Goal: Ask a question

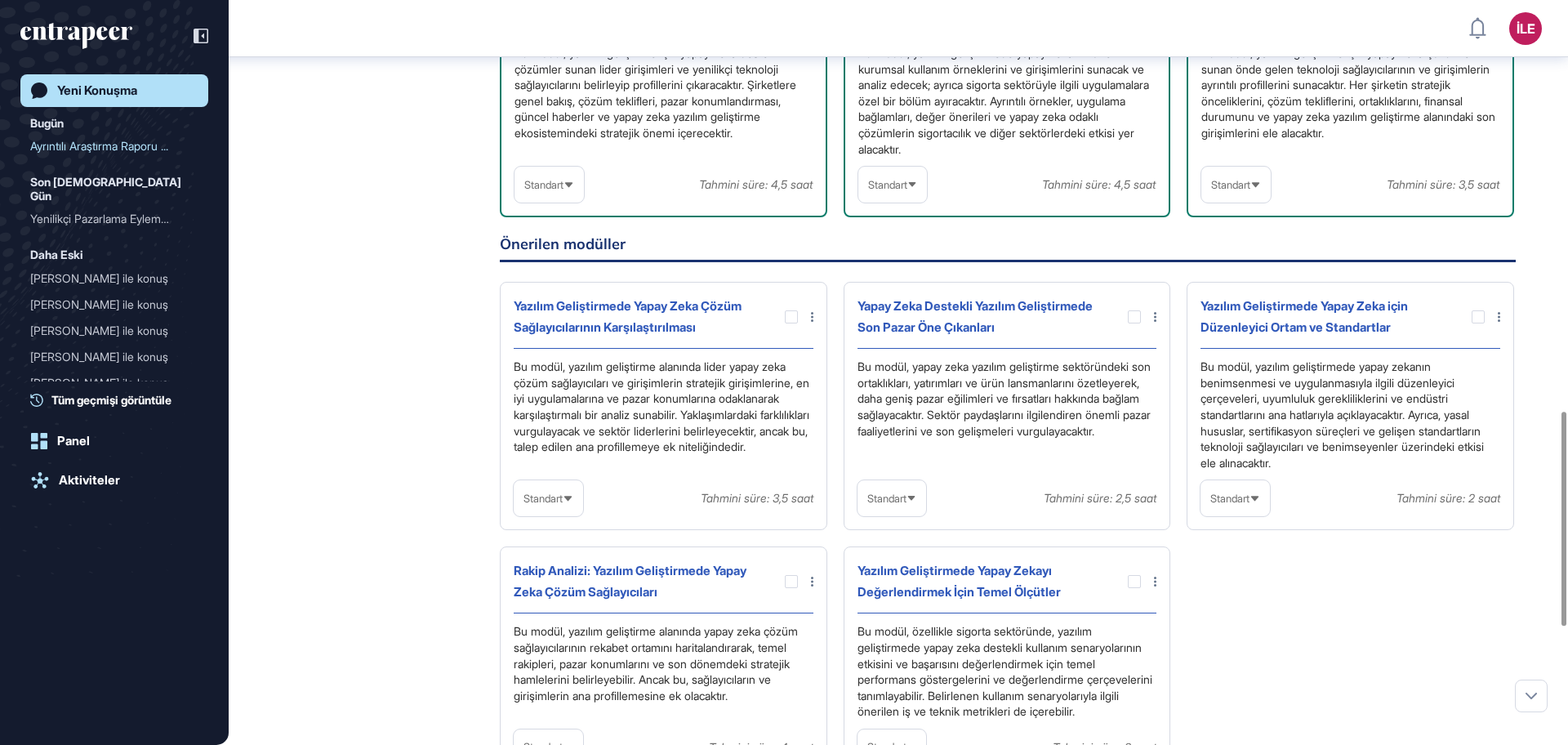
scroll to position [1631, 0]
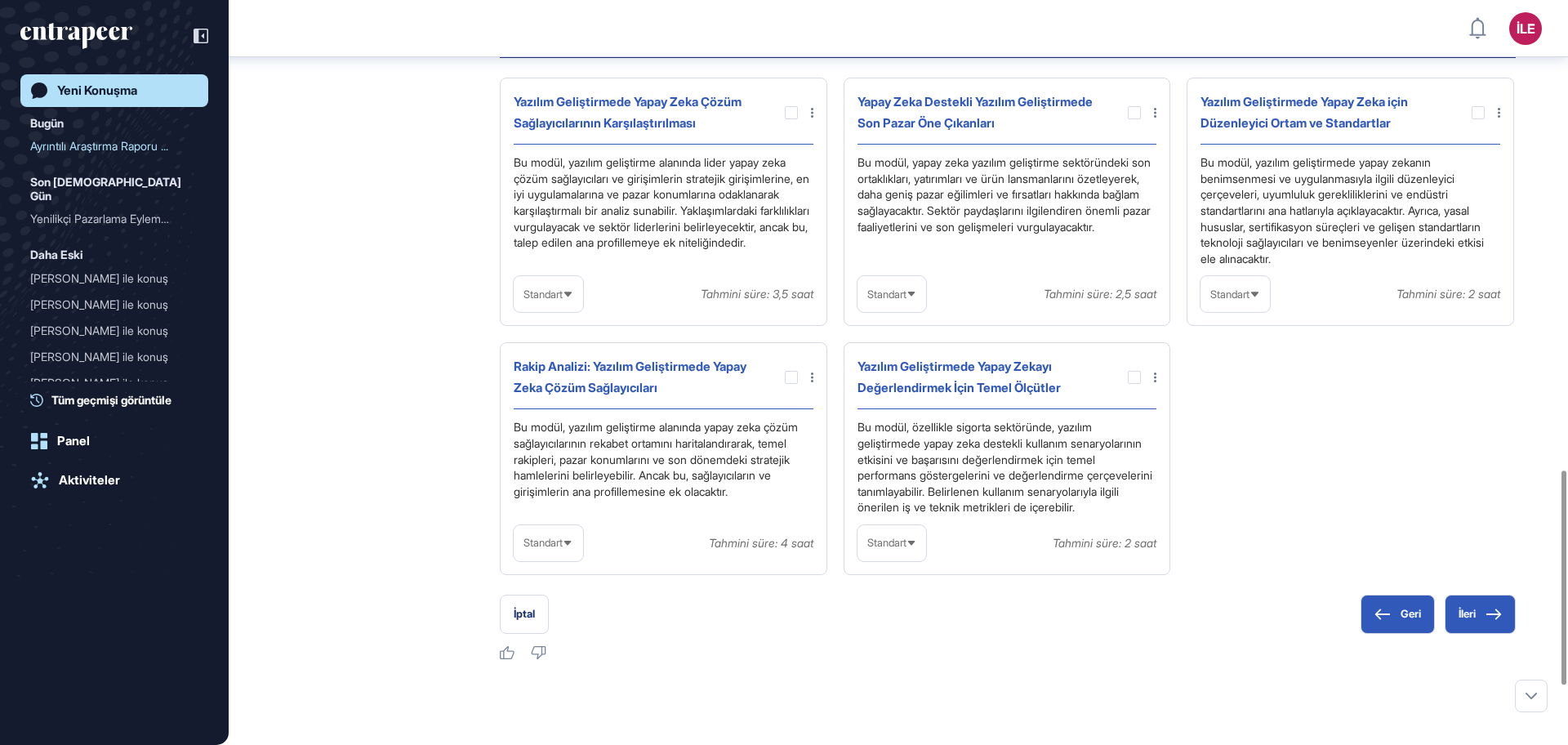
click at [1258, 297] on icon at bounding box center [1254, 293] width 7 height 5
click at [1260, 299] on icon at bounding box center [1254, 295] width 11 height 11
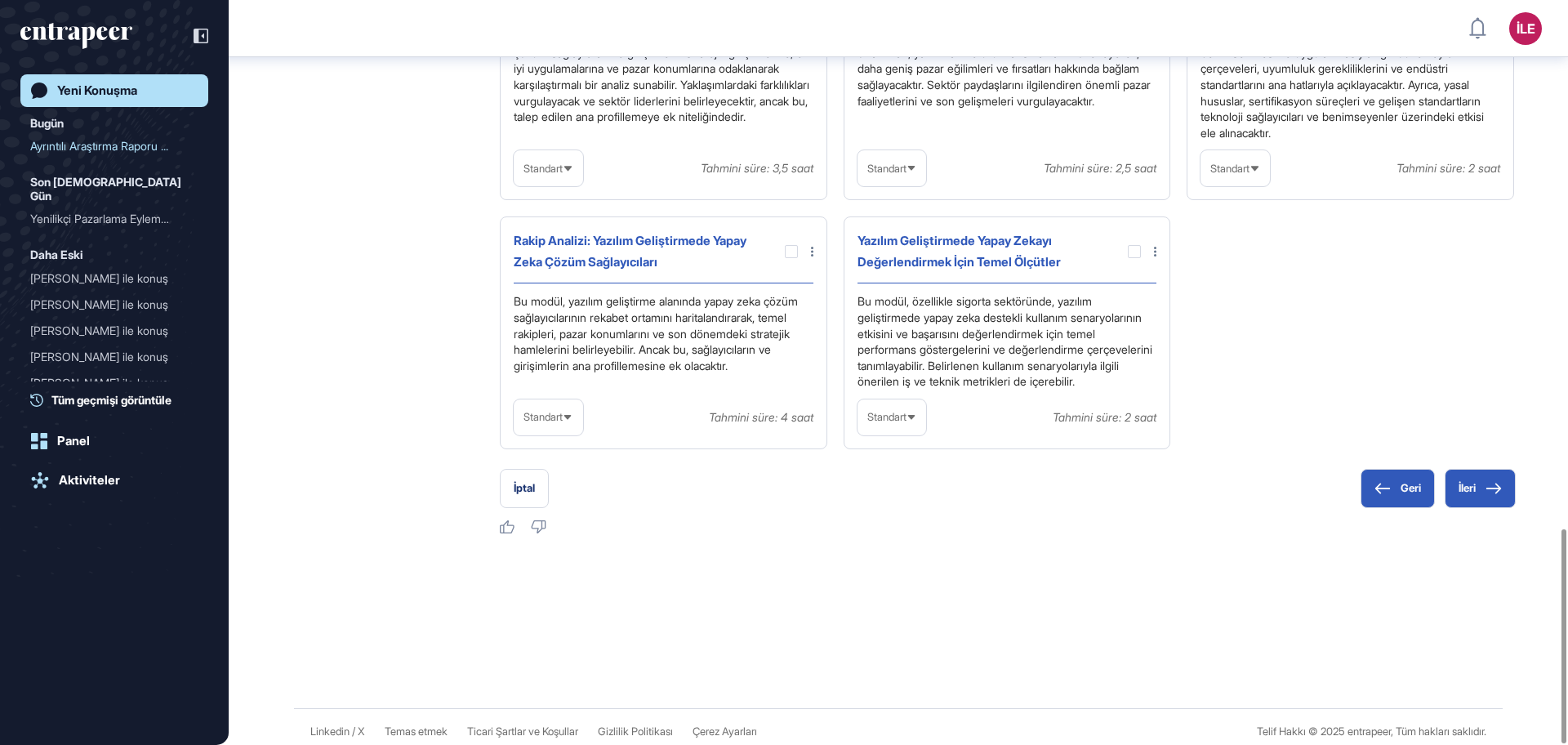
scroll to position [1835, 0]
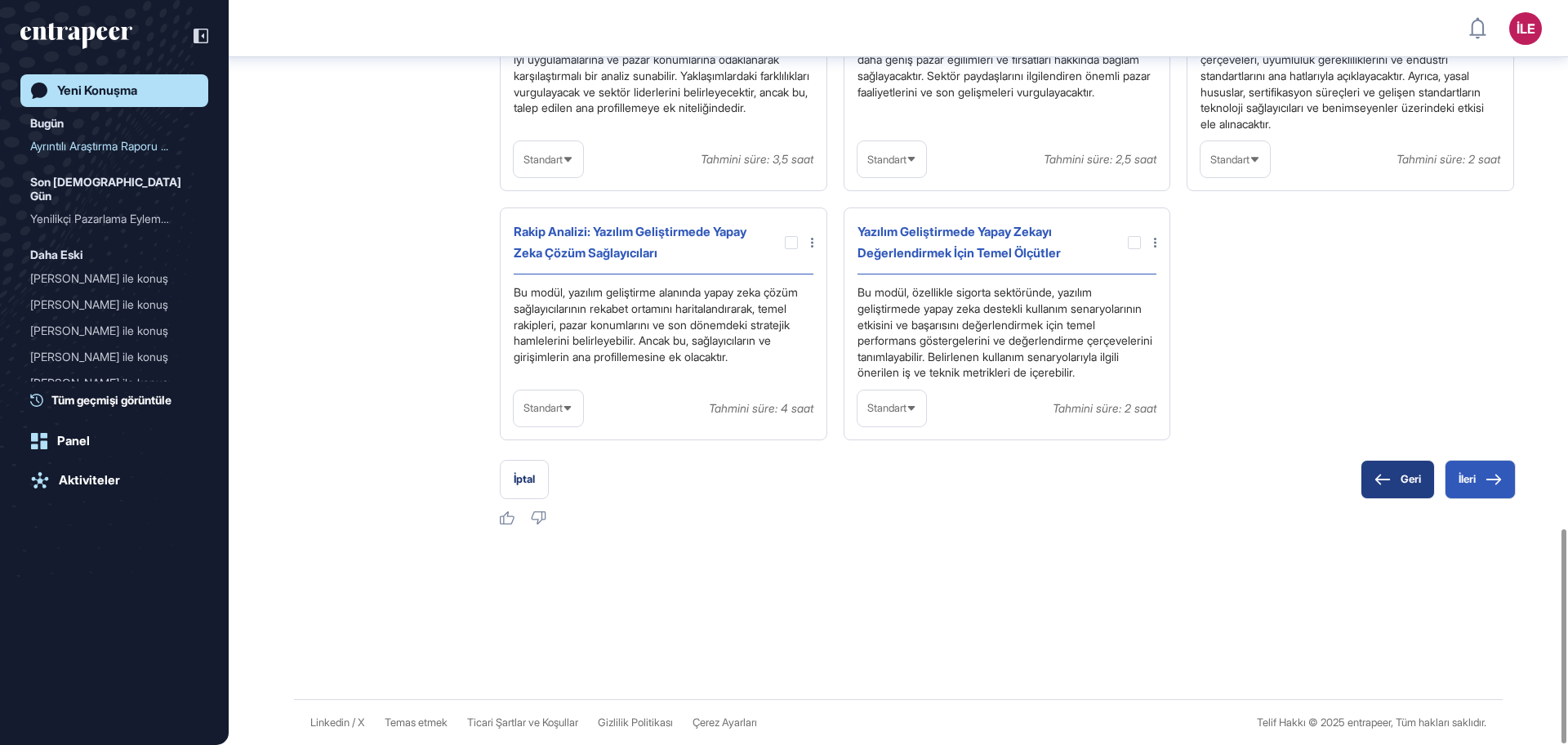
click at [1368, 467] on button "Geri" at bounding box center [1397, 478] width 75 height 39
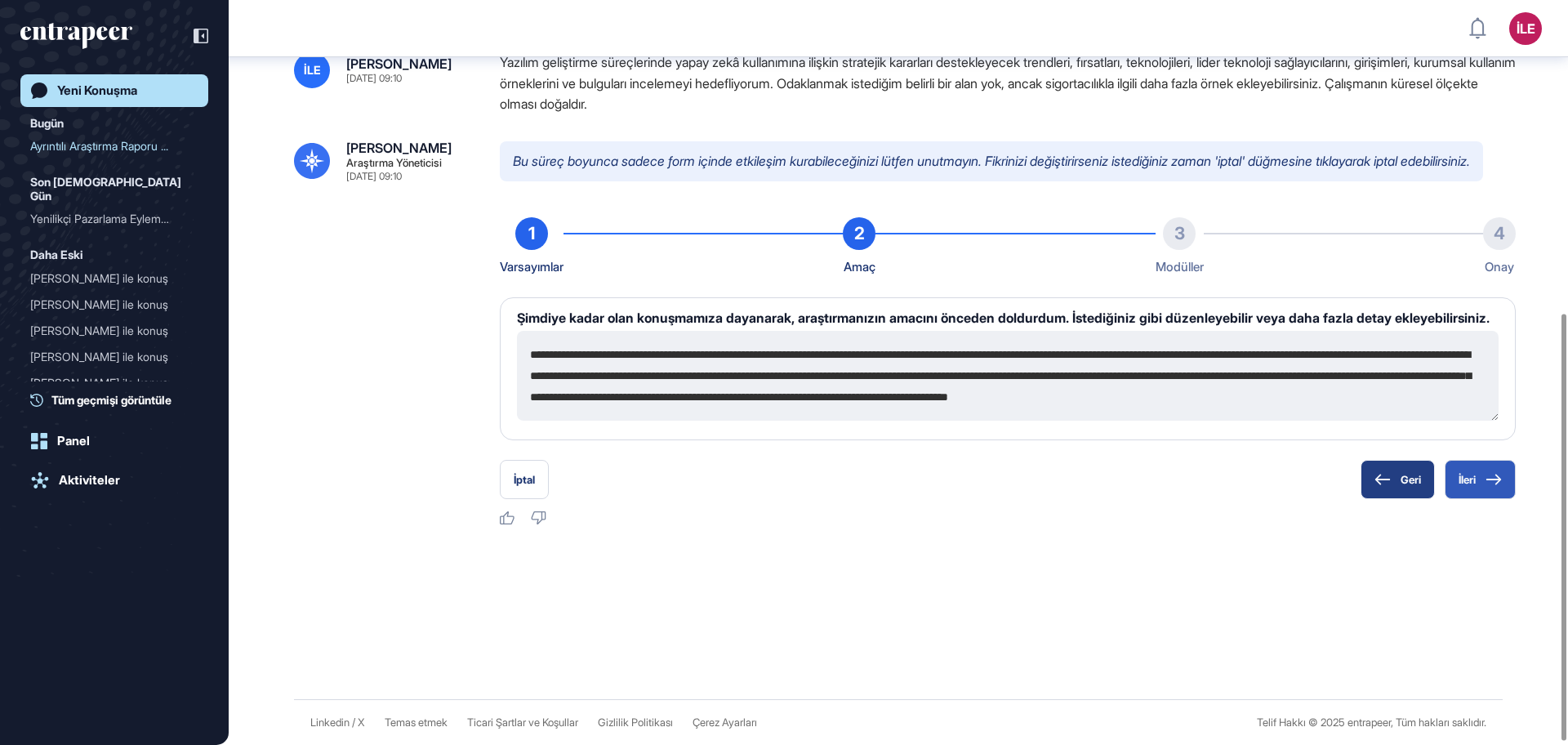
scroll to position [551, 0]
click at [1385, 471] on button "Geri" at bounding box center [1397, 478] width 75 height 39
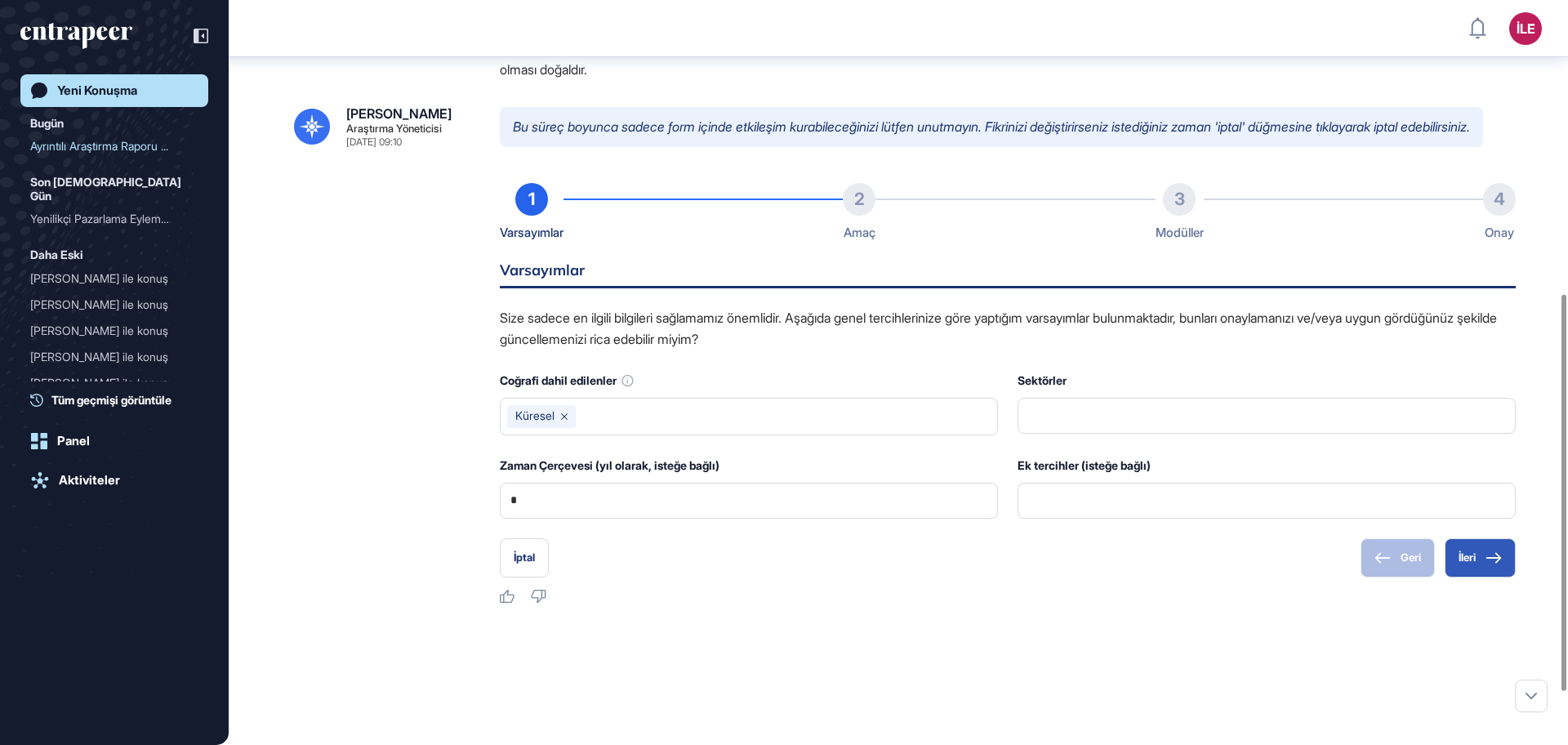
drag, startPoint x: 1354, startPoint y: 582, endPoint x: 1262, endPoint y: 585, distance: 92.0
click at [1353, 578] on div "İptal Geri İleri" at bounding box center [1007, 558] width 1016 height 39
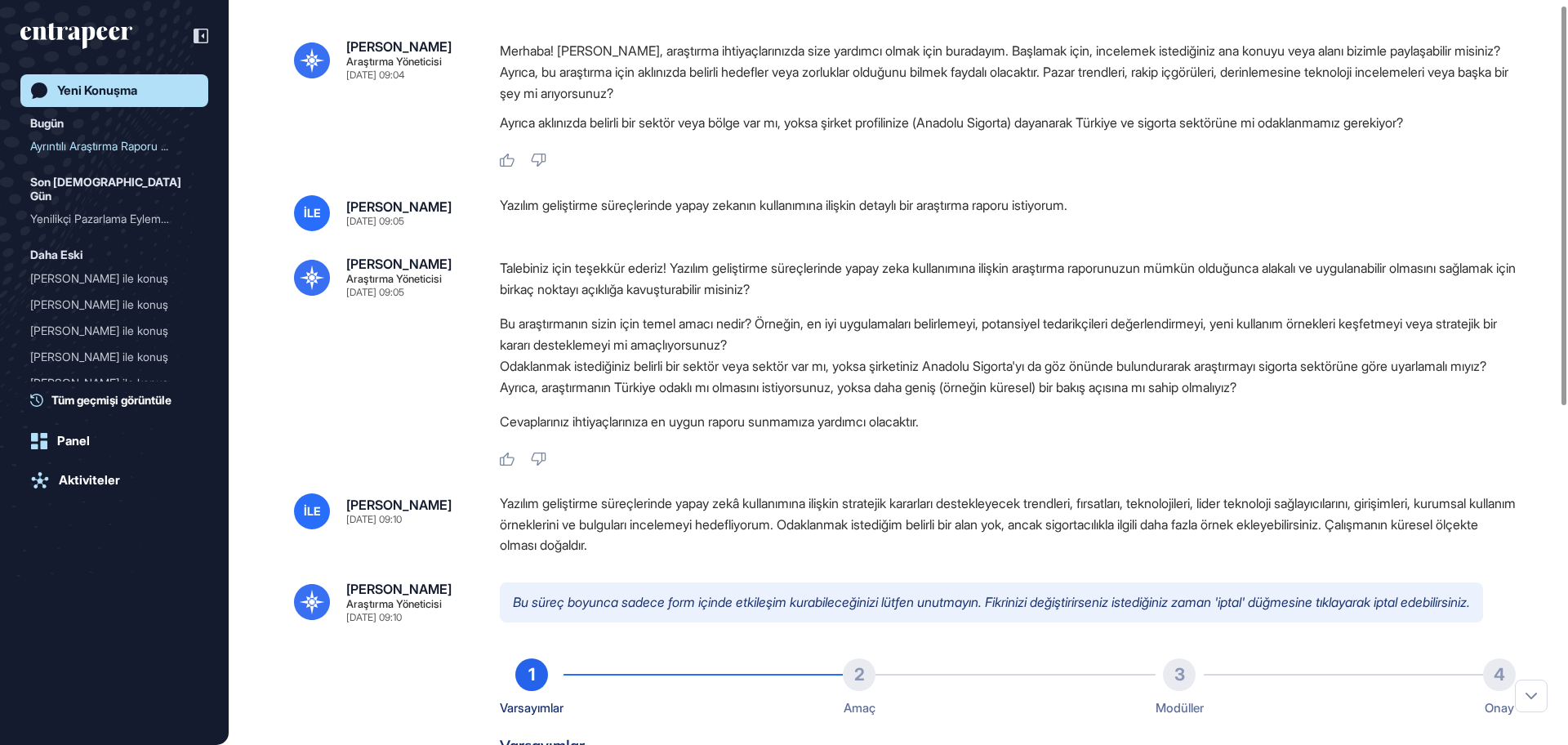
scroll to position [0, 0]
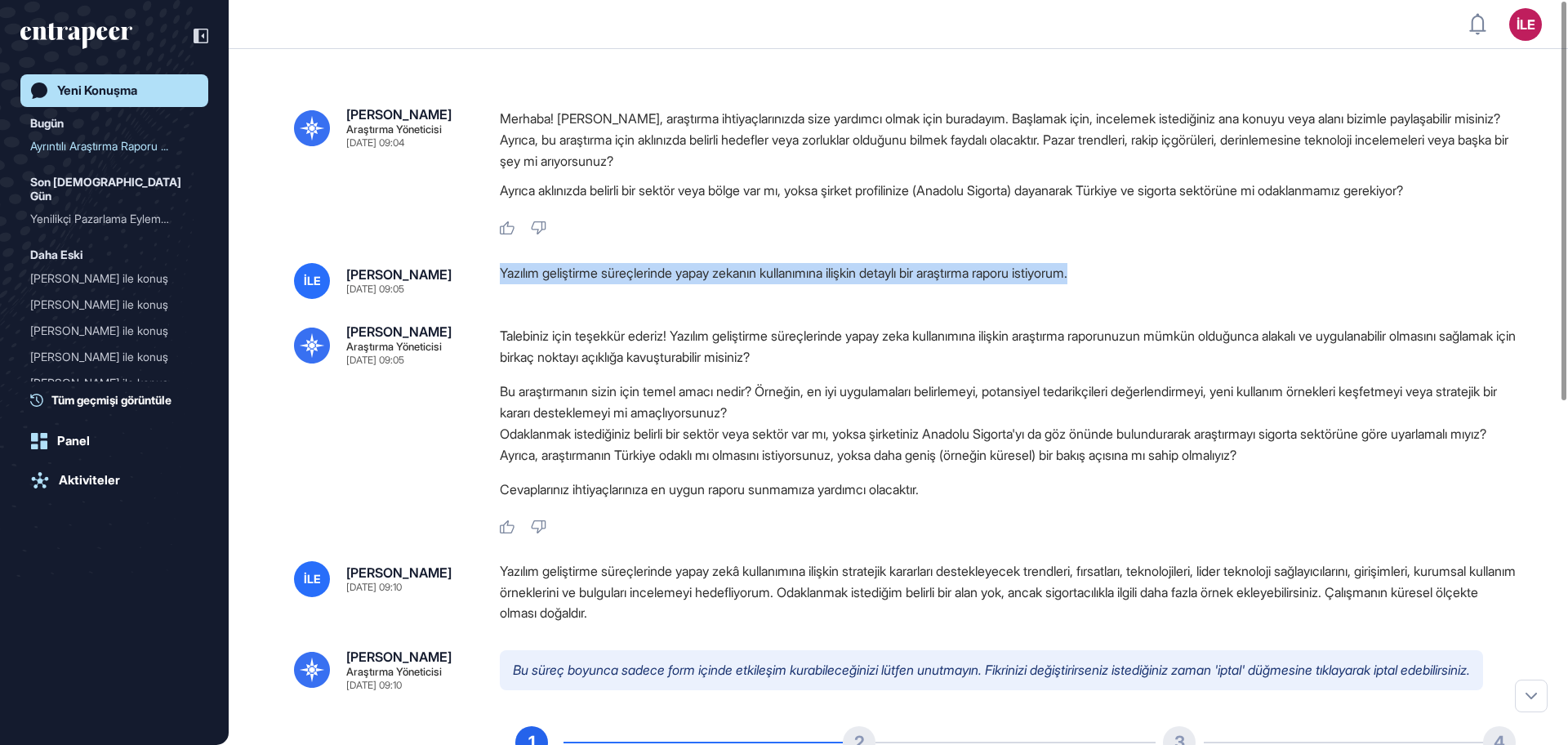
drag, startPoint x: 1119, startPoint y: 273, endPoint x: 496, endPoint y: 278, distance: 623.0
click at [496, 278] on div "İLE [PERSON_NAME] [DATE] 09:05 Yazılım geliştirme süreçlerinde yapay zekanın ku…" at bounding box center [898, 280] width 1209 height 35
copy font "Yazılım geliştirme süreçlerinde yapay zekanın kullanımına ilişkin detaylı bir a…"
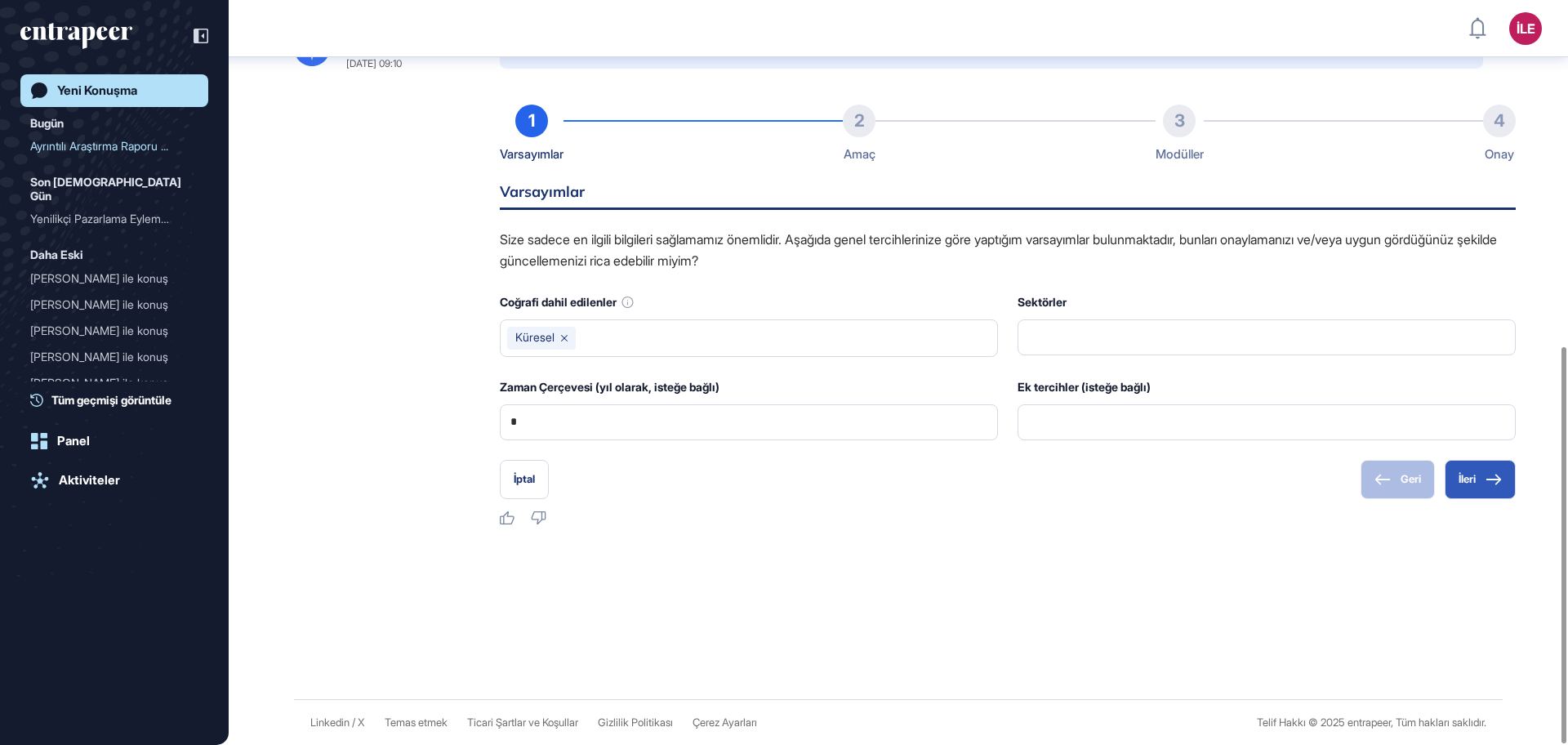
scroll to position [650, 0]
click at [531, 481] on button "İptal" at bounding box center [524, 478] width 49 height 39
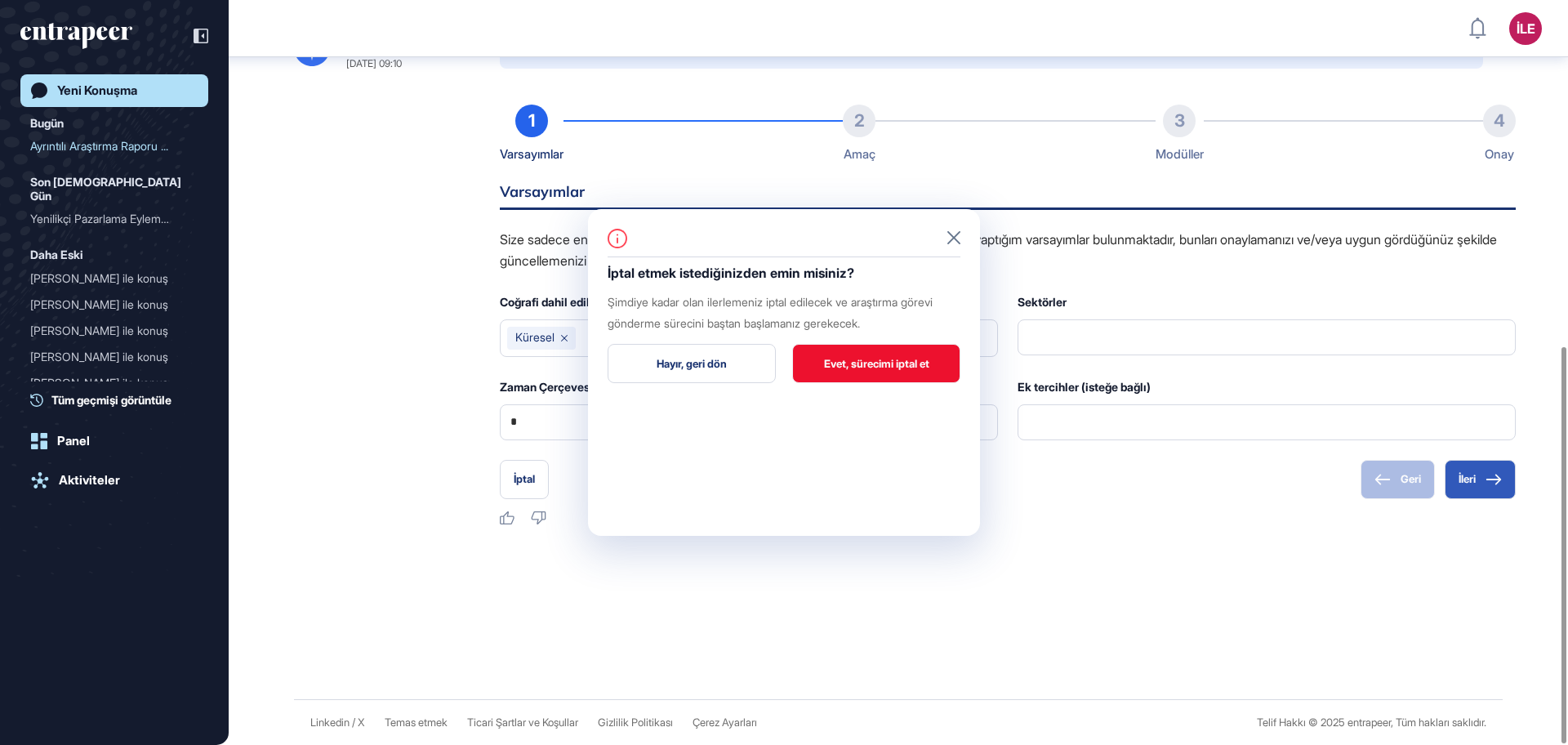
click at [868, 362] on button "Evet, sürecimi iptal et" at bounding box center [876, 363] width 168 height 39
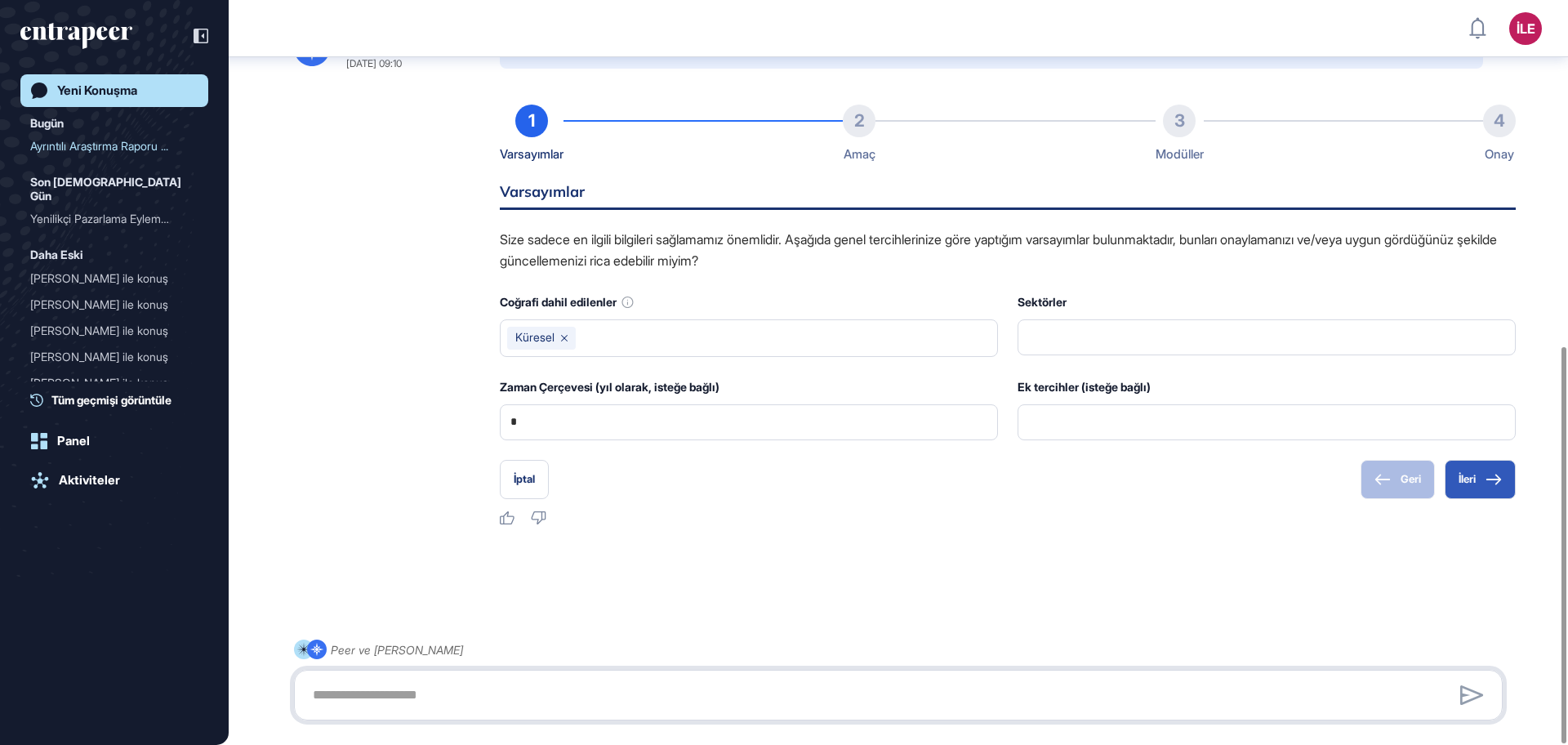
click at [495, 682] on textarea at bounding box center [898, 695] width 1191 height 33
paste textarea "**********"
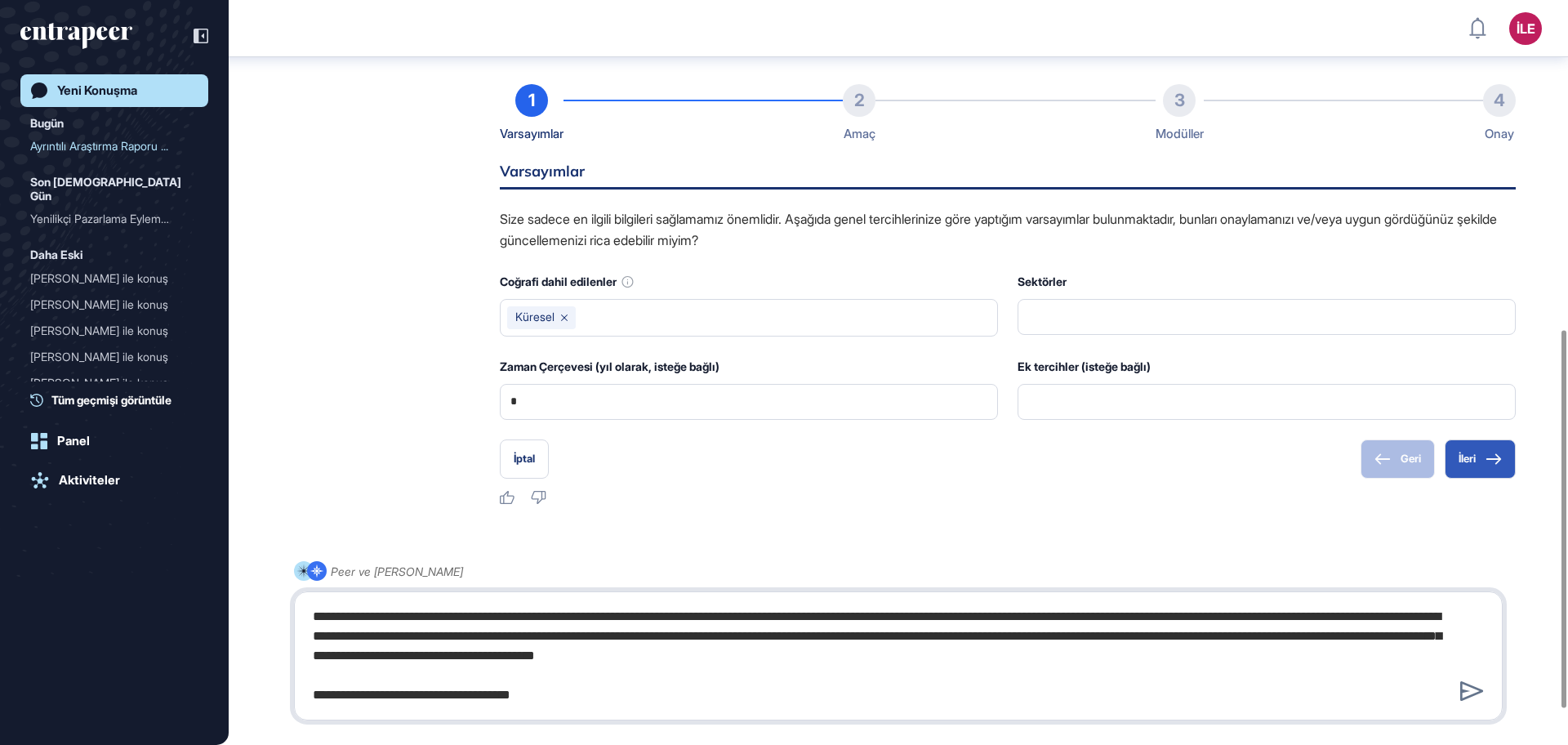
drag, startPoint x: 617, startPoint y: 697, endPoint x: 179, endPoint y: 692, distance: 438.0
click at [179, 692] on div "İLE Panel Profil İçeriklerim Daha Fazla Veri İste Yeni Konuşma Bugün Ayrıntılı …" at bounding box center [784, 72] width 1568 height 1445
type textarea "**********"
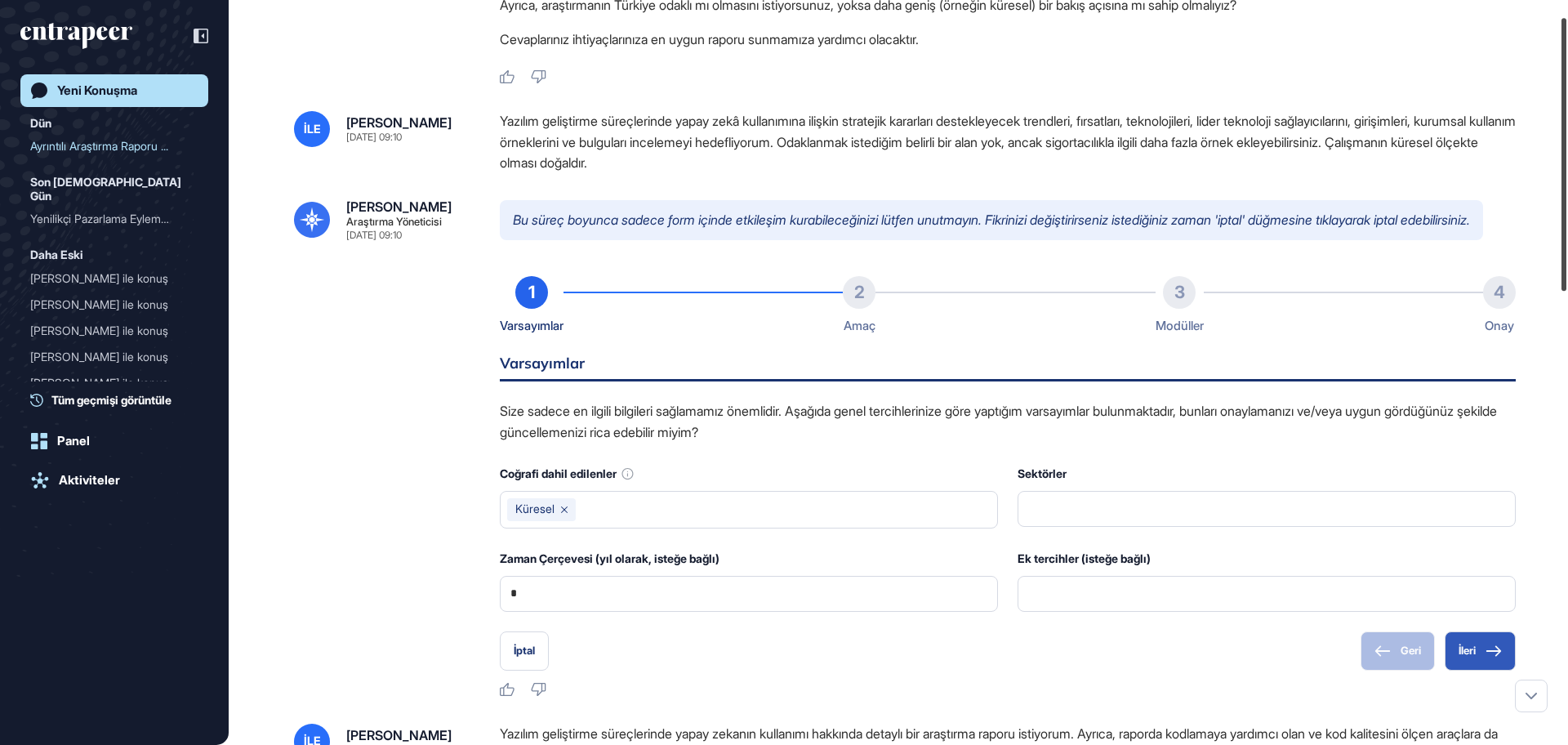
scroll to position [43, 0]
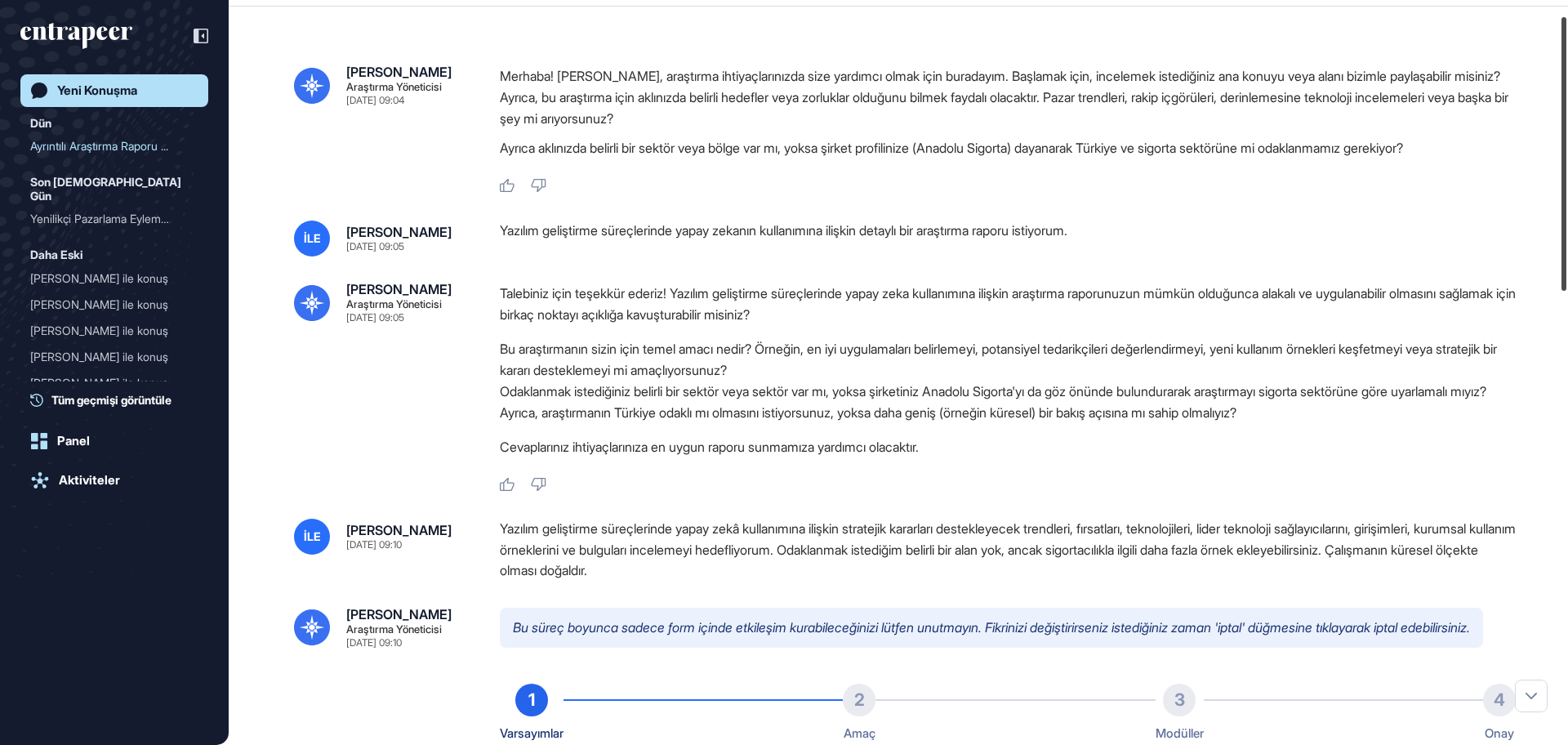
drag, startPoint x: 1567, startPoint y: 498, endPoint x: 1561, endPoint y: 48, distance: 450.0
click at [1561, 48] on div at bounding box center [1563, 154] width 5 height 274
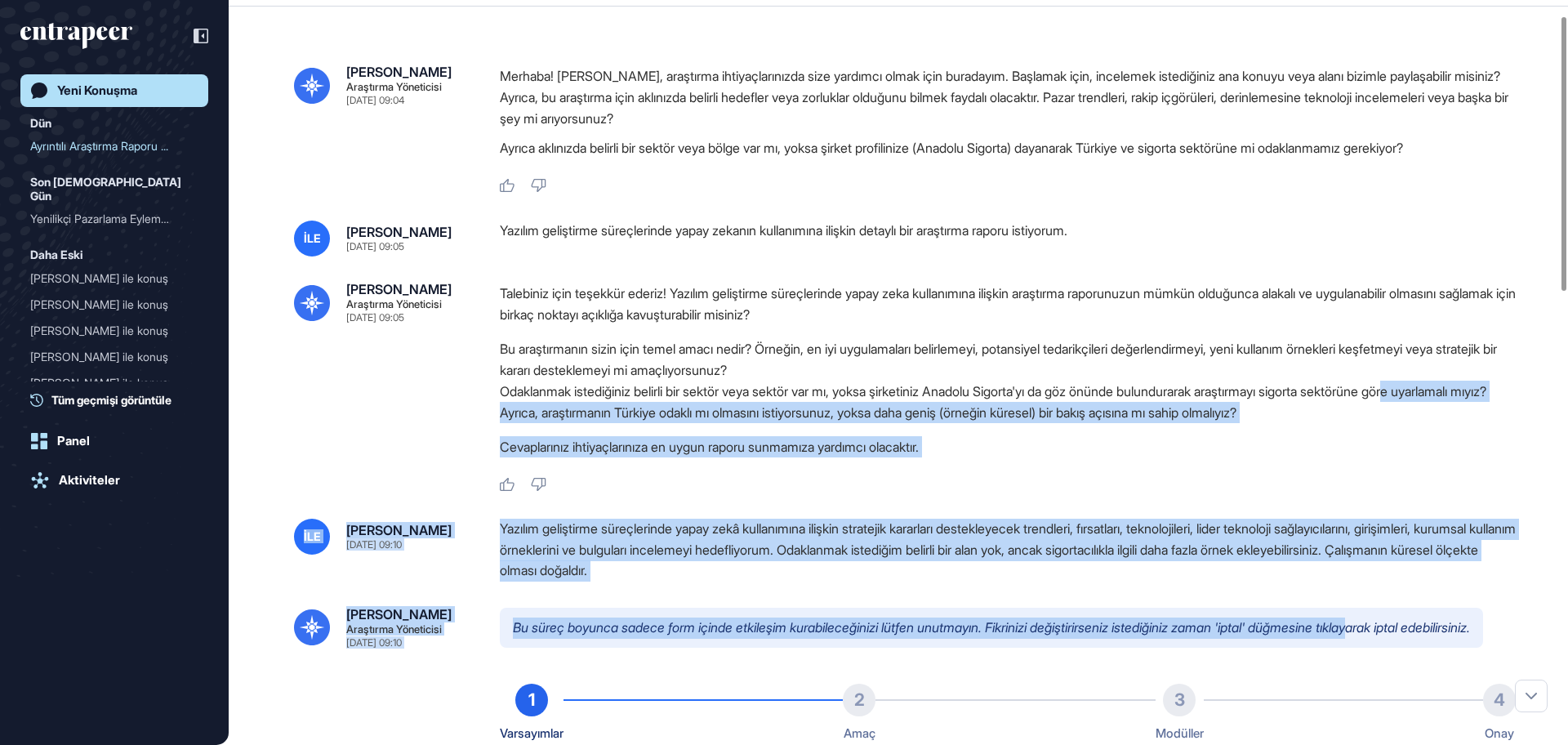
drag, startPoint x: 1430, startPoint y: 507, endPoint x: 1409, endPoint y: 618, distance: 113.0
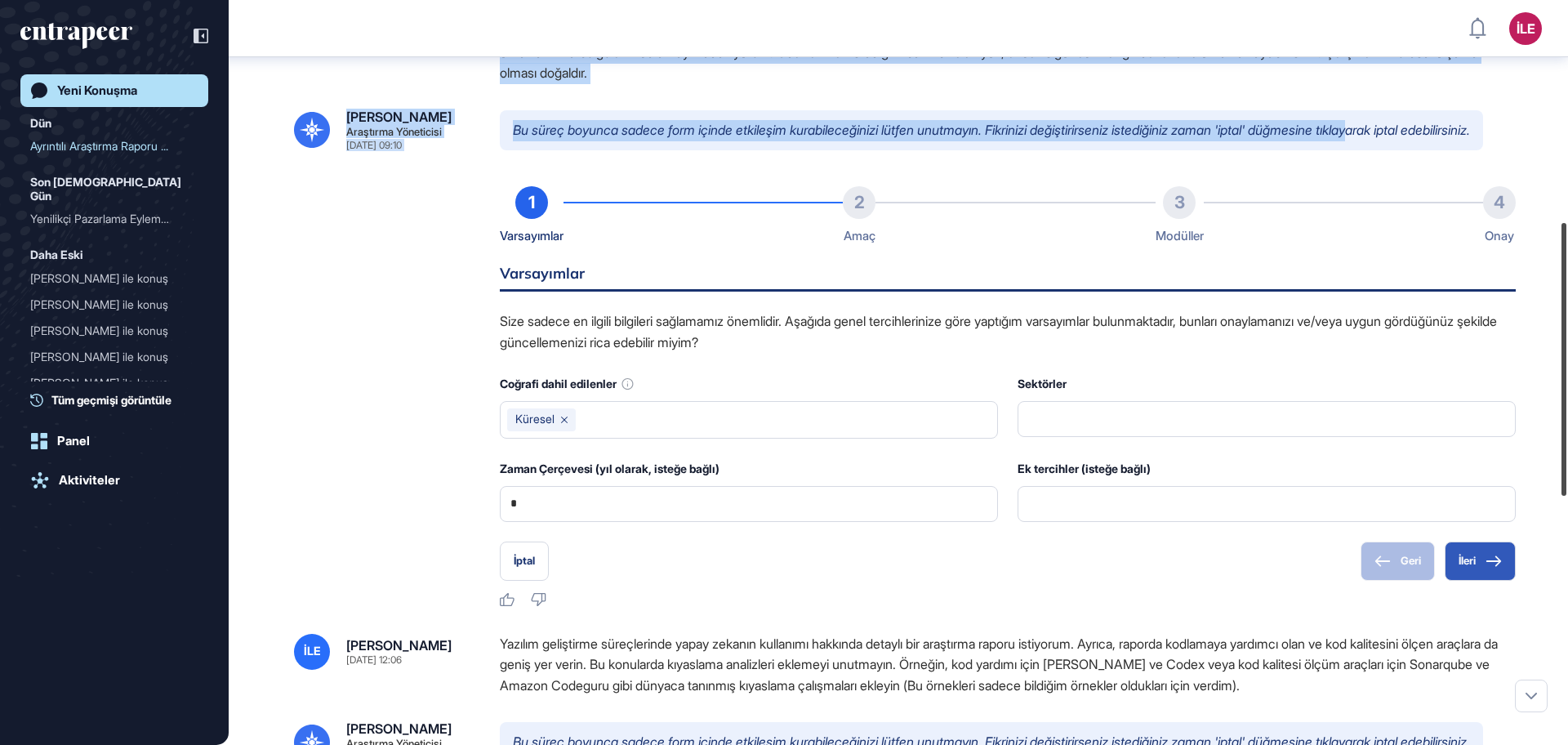
drag, startPoint x: 1566, startPoint y: 160, endPoint x: 1551, endPoint y: 501, distance: 341.3
click at [1551, 501] on div "İLE Panel Profil İçeriklerim Daha Fazla Veri İste Yeni Konuşma Dün Ayrıntılı Ar…" at bounding box center [784, 372] width 1568 height 745
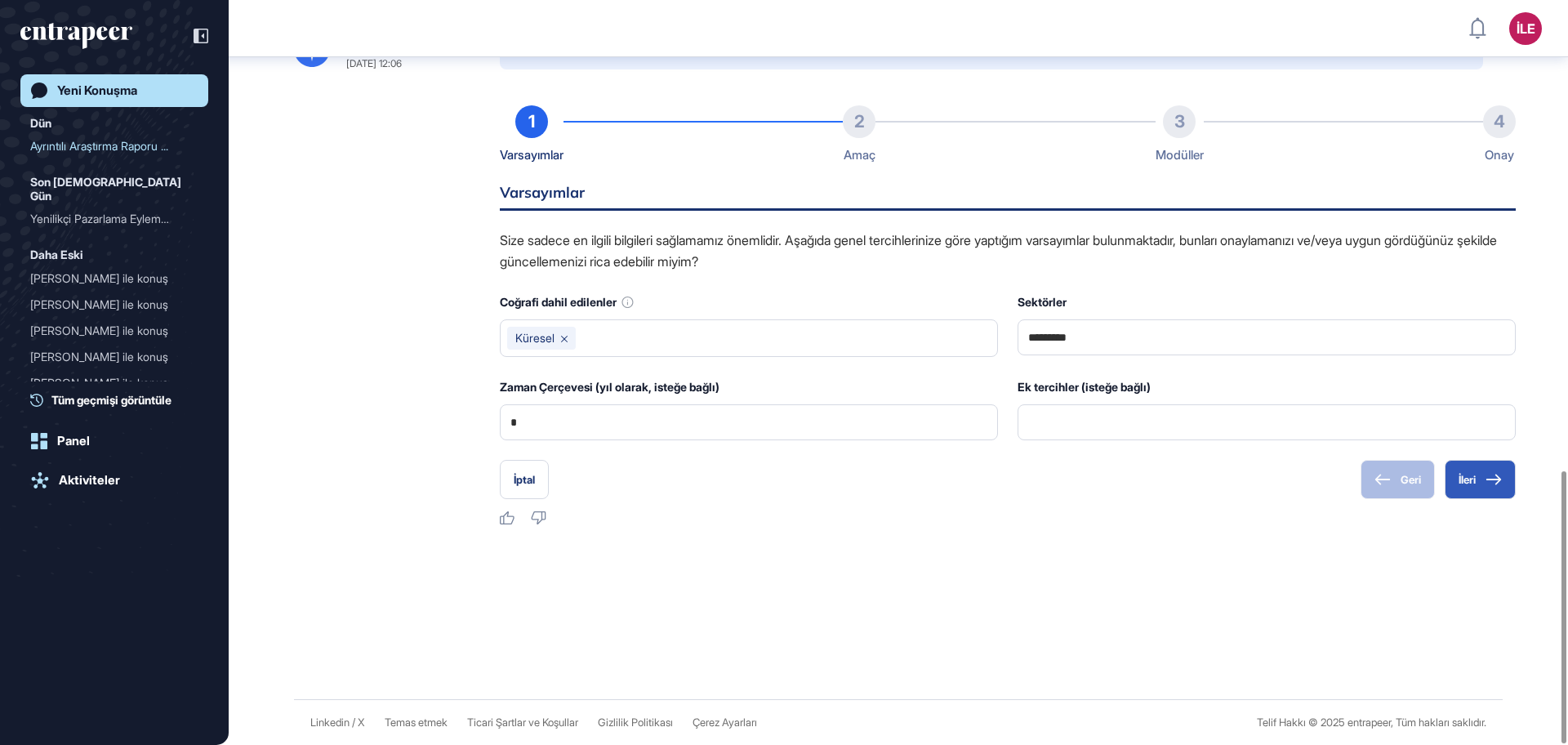
scroll to position [1284, 0]
click at [554, 470] on div "İptal Geri İleri" at bounding box center [1007, 478] width 1016 height 39
click at [538, 473] on button "İptal" at bounding box center [524, 478] width 49 height 39
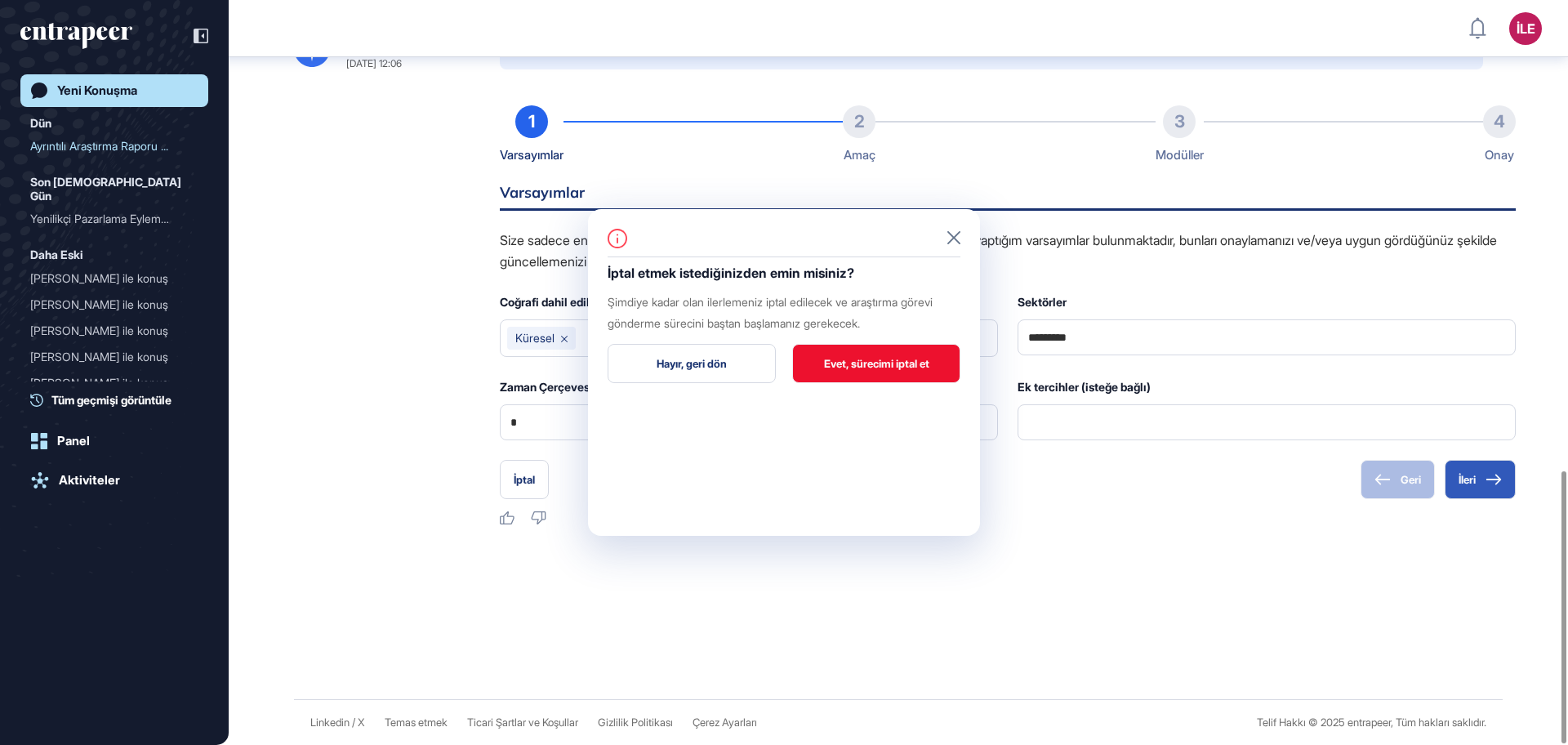
click at [892, 362] on font "Evet, sürecimi iptal et" at bounding box center [877, 363] width 106 height 13
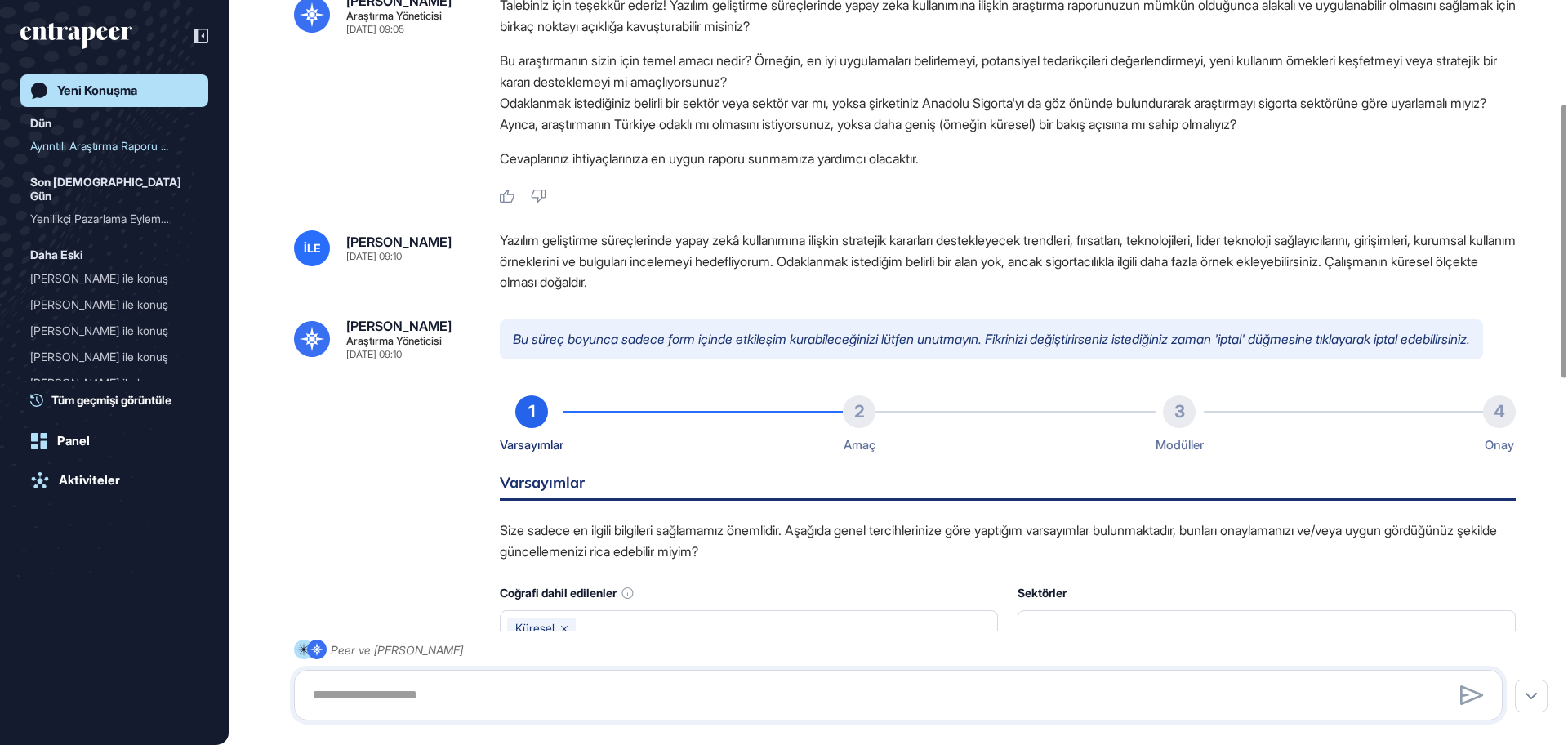
scroll to position [0, 0]
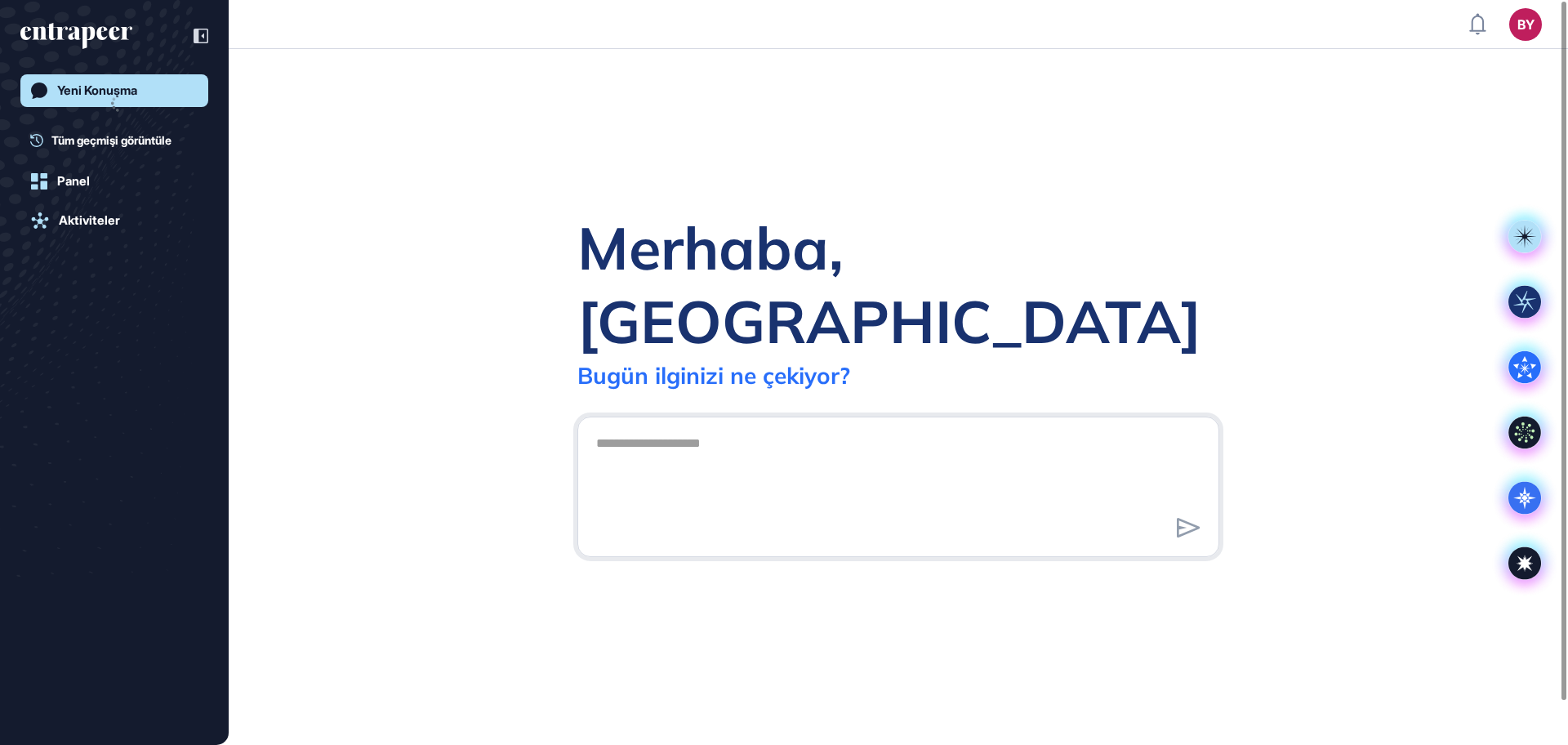
scroll to position [1, 1]
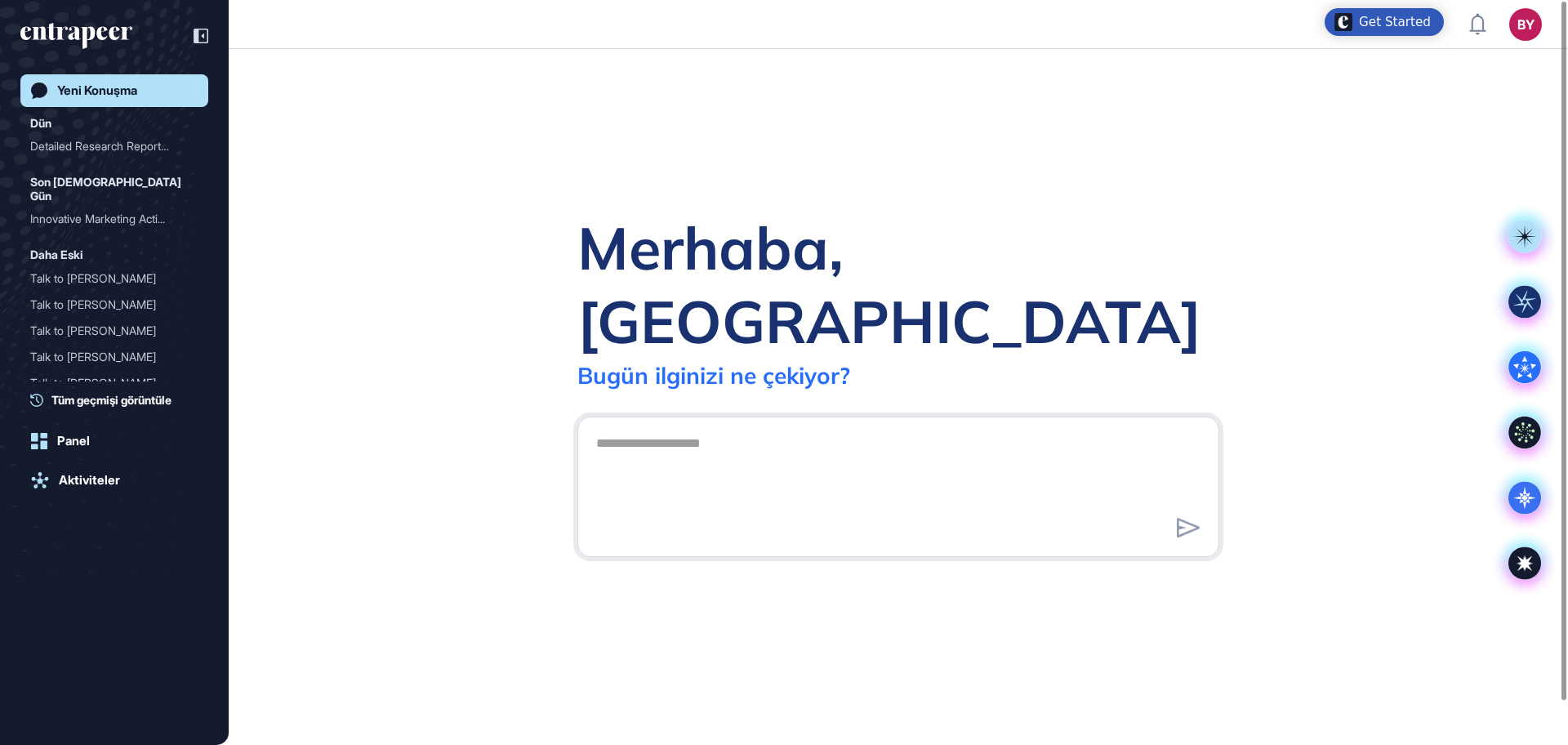
click at [921, 208] on div "Merhaba, Berkan Bugün ilginizi ne çekiyor?" at bounding box center [898, 397] width 1339 height 696
click at [936, 148] on div "Merhaba, Berkan Bugün ilginizi ne çekiyor?" at bounding box center [898, 397] width 1339 height 696
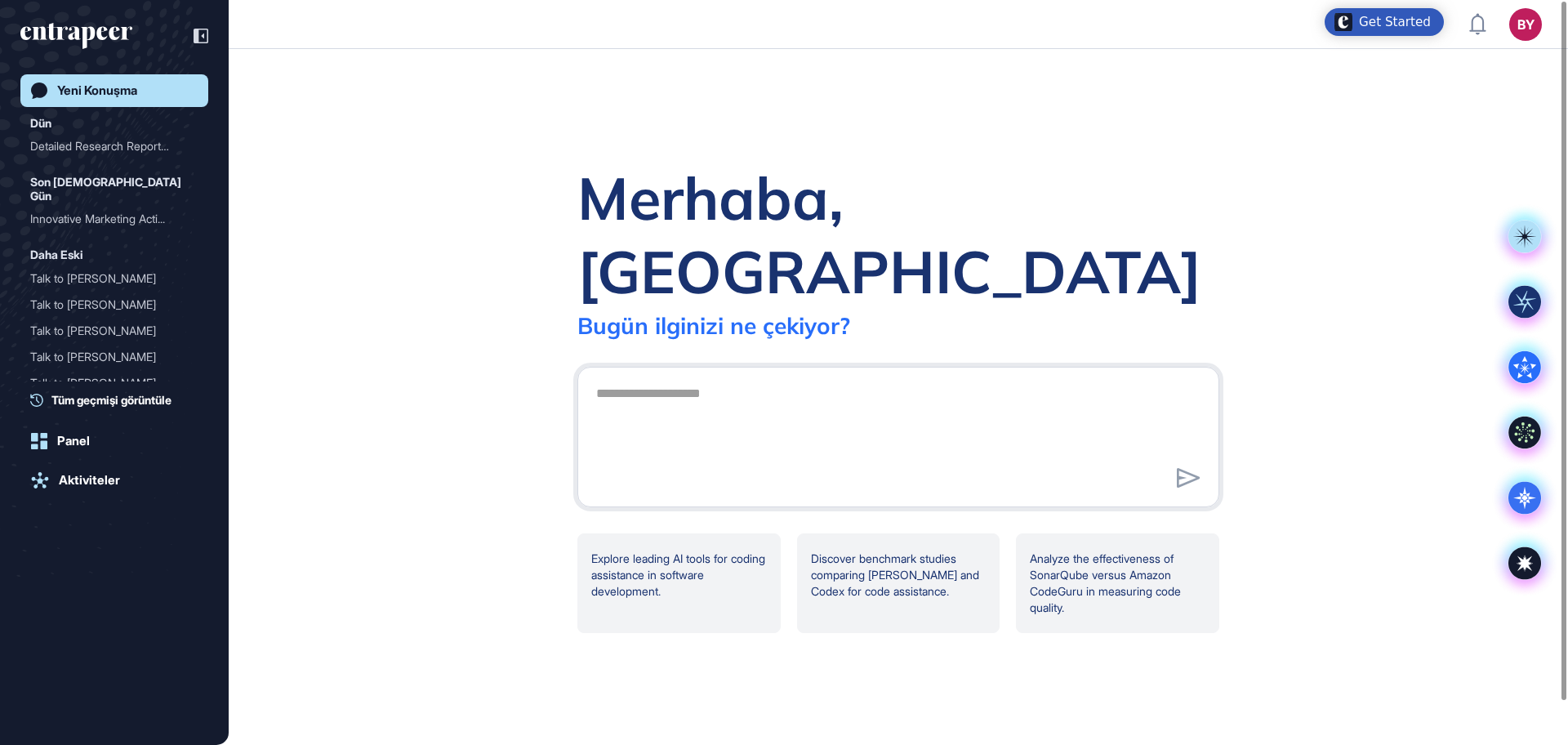
click at [928, 131] on div "Merhaba, Berkan Bugün ilginizi ne çekiyor? Explore leading AI tools for coding …" at bounding box center [898, 397] width 1339 height 696
click at [914, 132] on div "Merhaba, Berkan Bugün ilginizi ne çekiyor? Explore leading AI tools for coding …" at bounding box center [898, 397] width 1339 height 696
click at [899, 120] on div "Merhaba, Berkan Bugün ilginizi ne çekiyor? Explore leading AI tools for coding …" at bounding box center [898, 397] width 1339 height 696
click at [873, 103] on div "Merhaba, Berkan Bugün ilginizi ne çekiyor? Explore leading AI tools for coding …" at bounding box center [898, 397] width 1339 height 696
click at [92, 267] on div "Talk to Reese" at bounding box center [107, 278] width 156 height 26
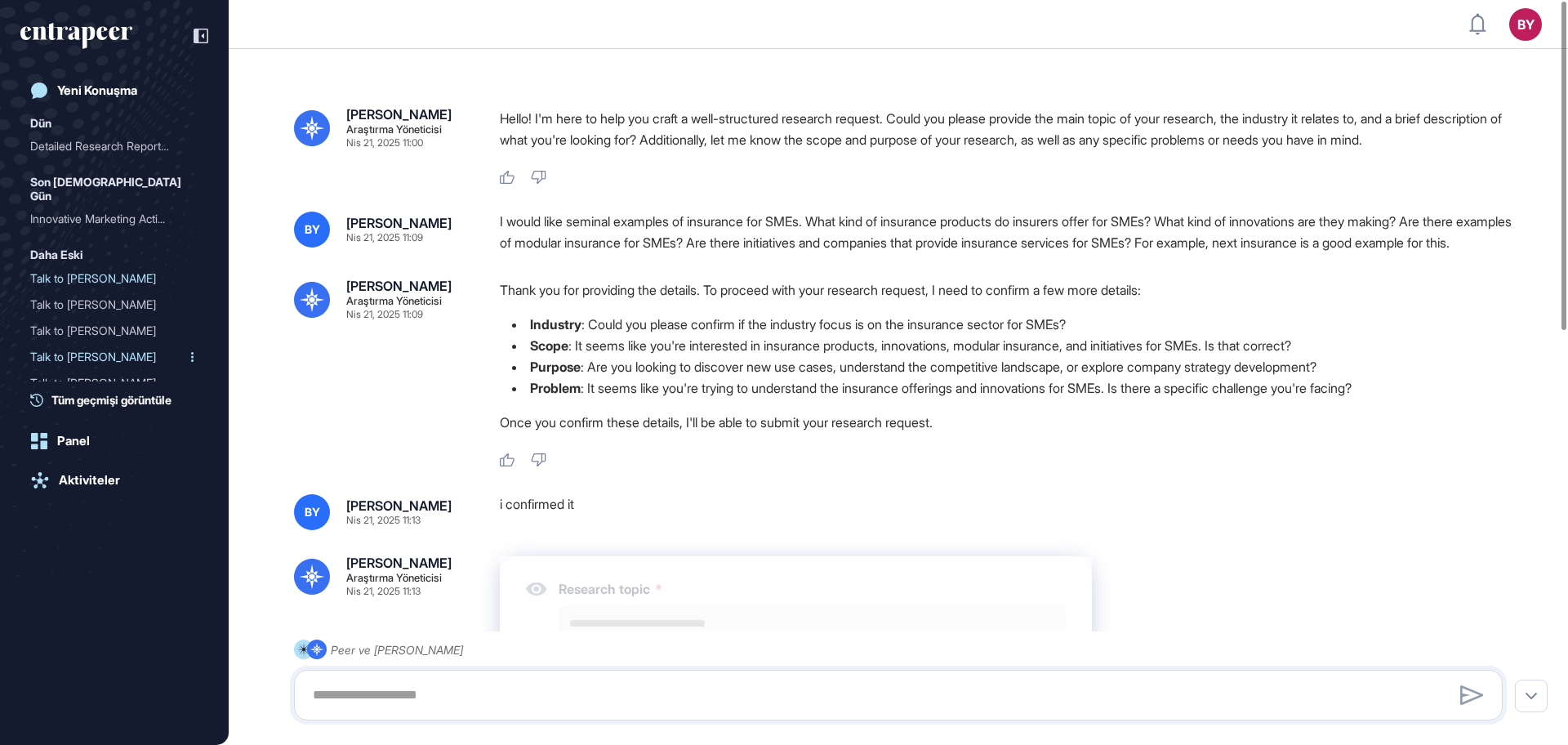
type textarea "**********"
click at [99, 35] on icon "entrapeer-logo" at bounding box center [70, 33] width 100 height 14
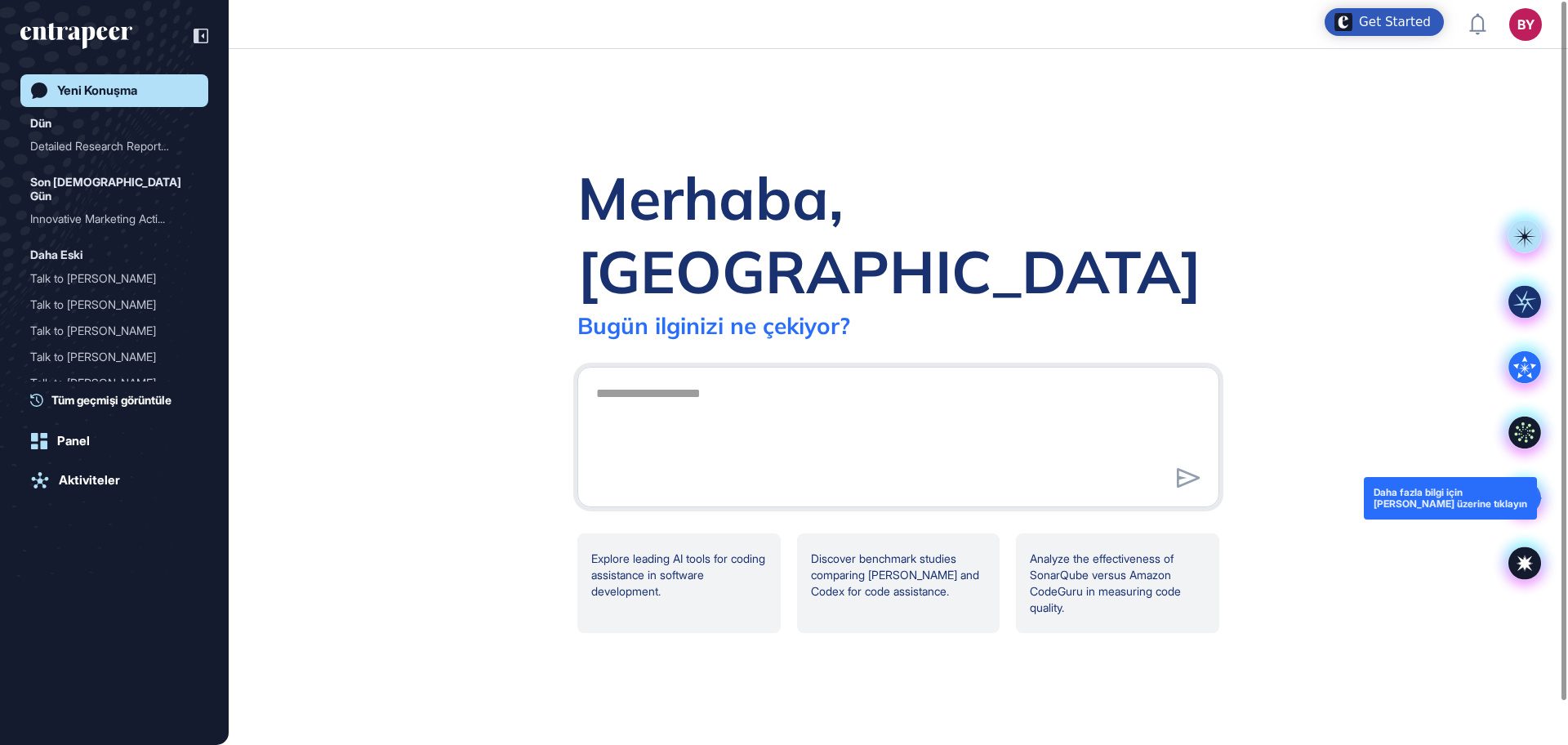
click at [1521, 496] on icon at bounding box center [1523, 498] width 23 height 23
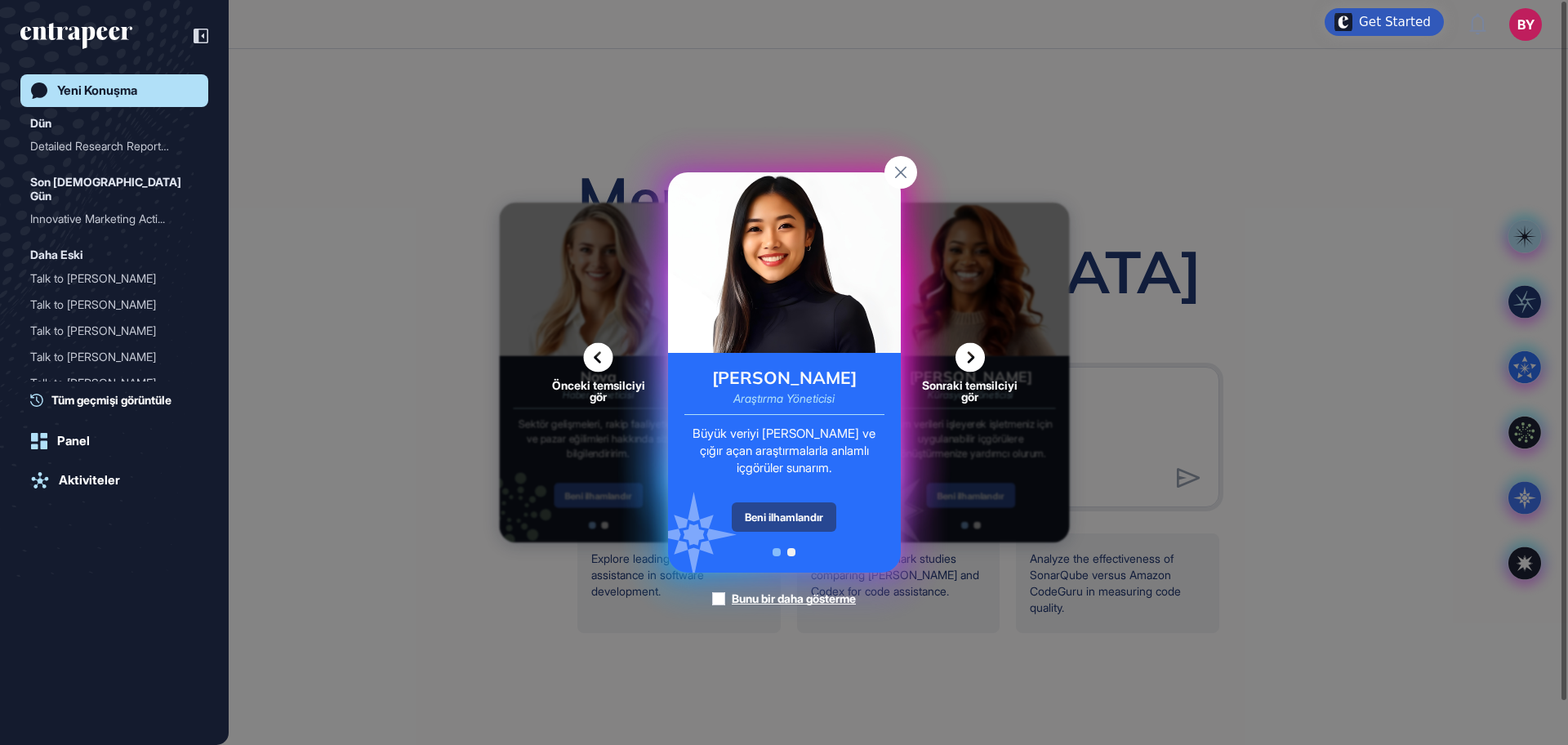
click at [769, 518] on div "Beni ilhamlandır" at bounding box center [783, 517] width 105 height 29
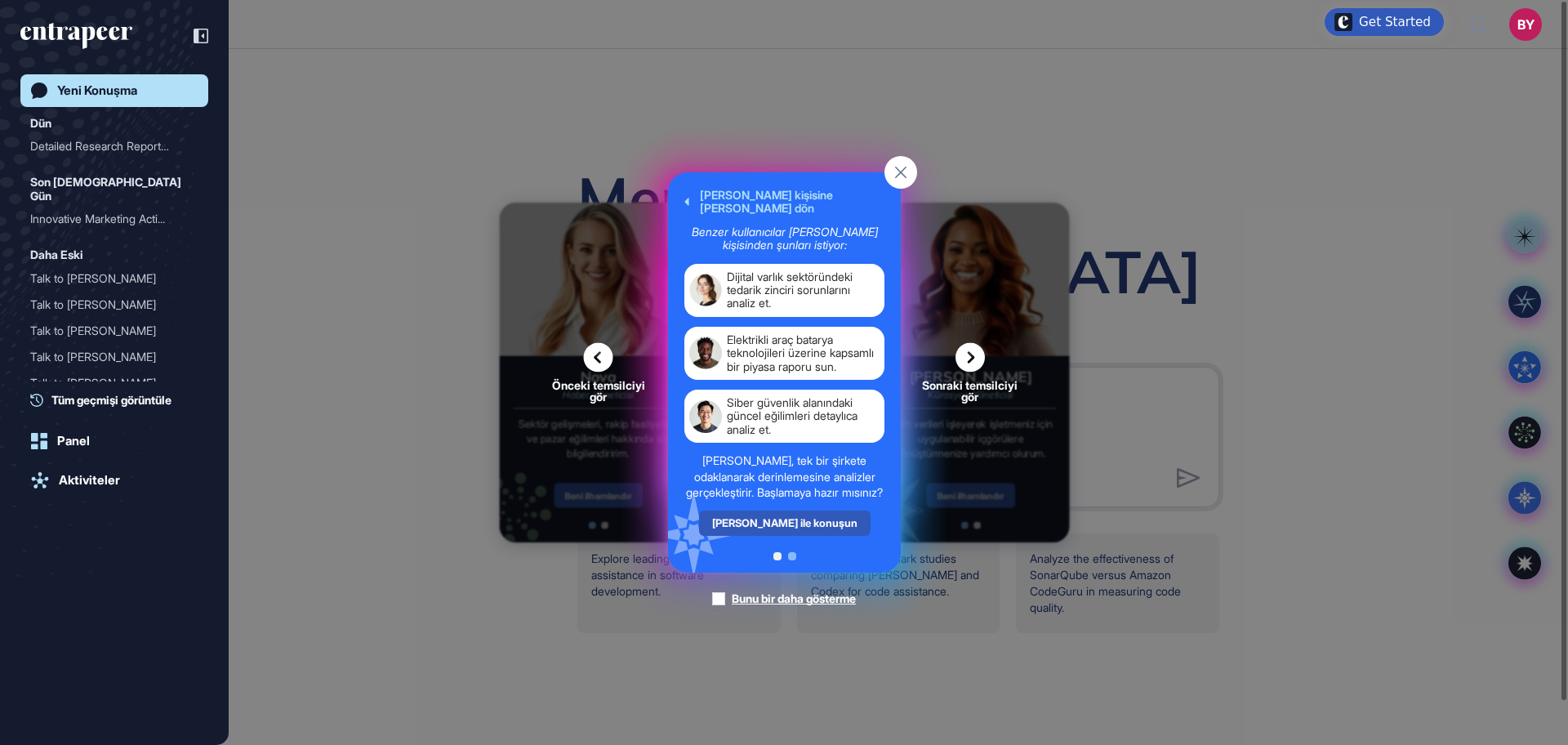
click at [769, 518] on div "Reese Araştırma Yöneticisi Büyük veriyi analiz eder ve çığır açan araştırmalarl…" at bounding box center [784, 372] width 233 height 400
click at [772, 536] on div "Reese ile konuşun" at bounding box center [783, 523] width 172 height 25
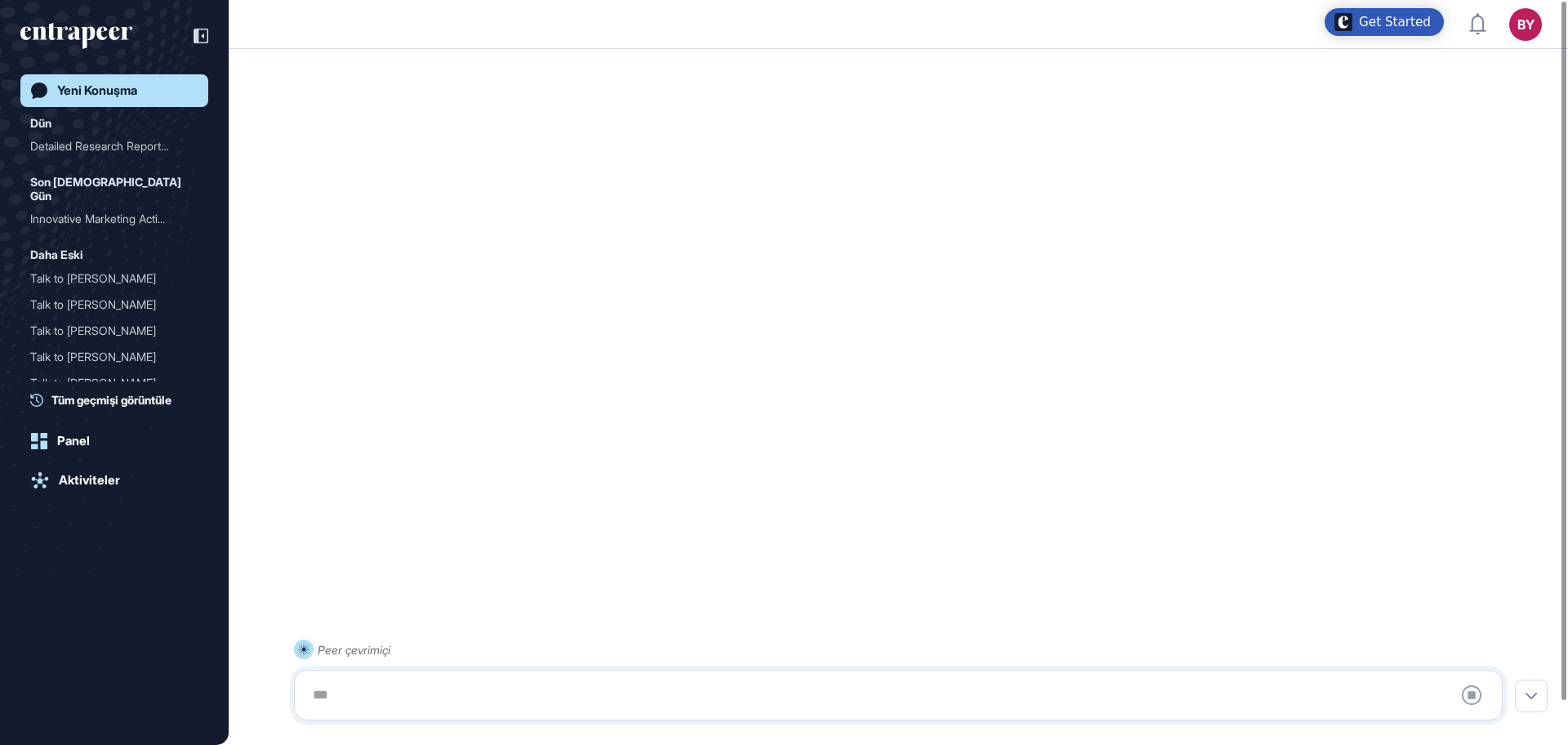
click at [498, 684] on div at bounding box center [898, 695] width 1191 height 33
click at [504, 698] on div at bounding box center [898, 695] width 1191 height 33
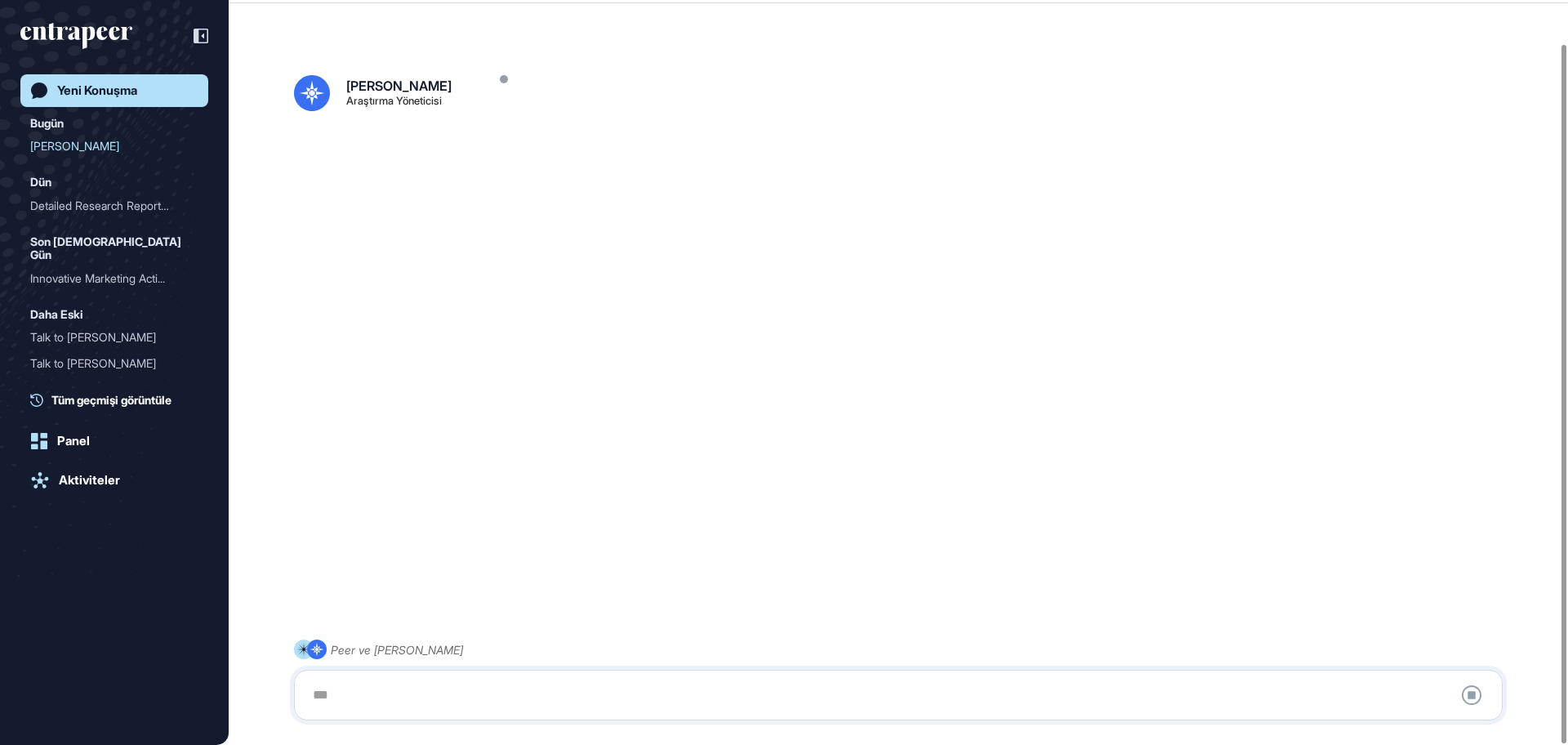
click at [463, 689] on div at bounding box center [898, 695] width 1191 height 33
click at [462, 692] on div at bounding box center [898, 695] width 1191 height 33
click at [468, 695] on div at bounding box center [898, 695] width 1191 height 33
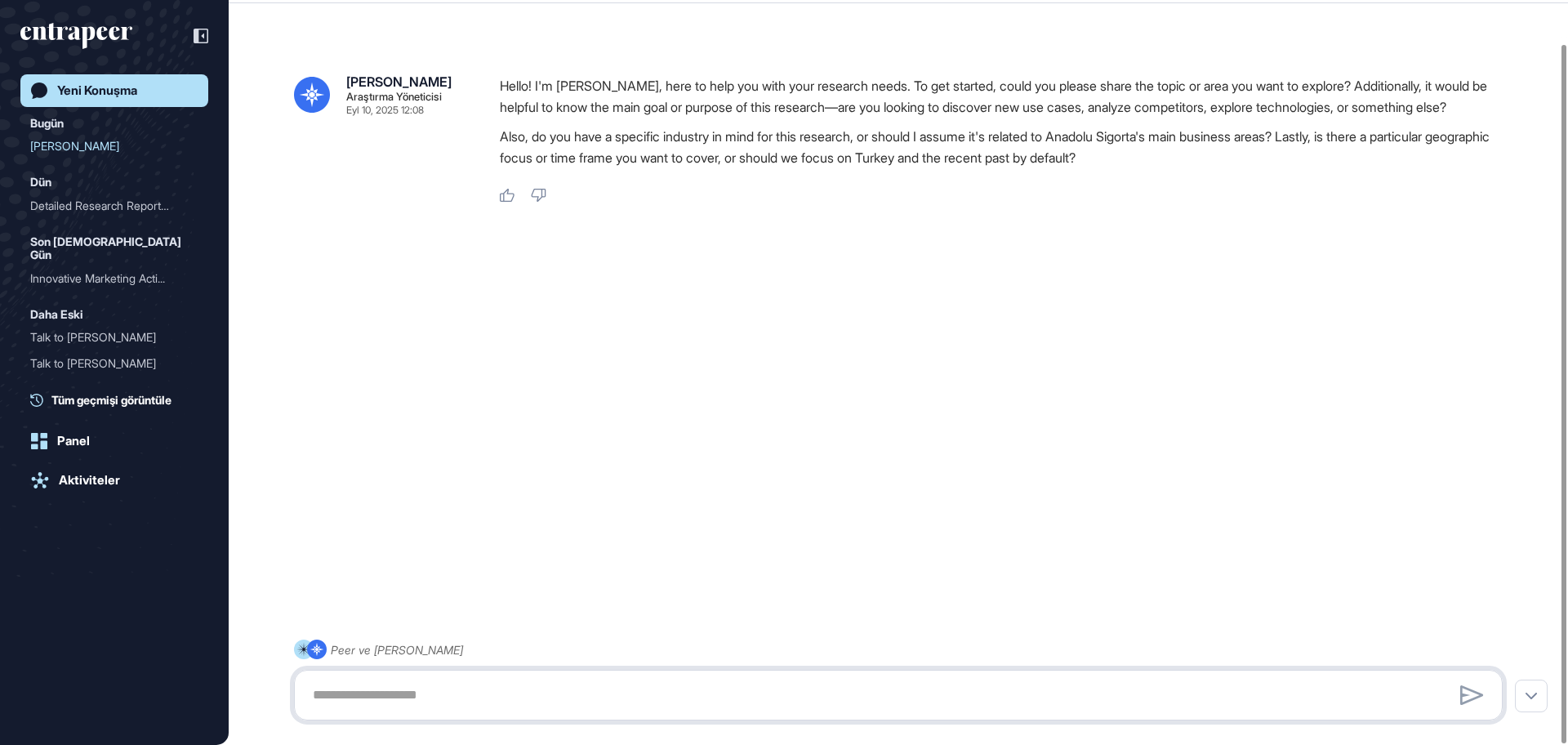
click at [518, 698] on textarea at bounding box center [898, 695] width 1191 height 33
paste textarea "**********"
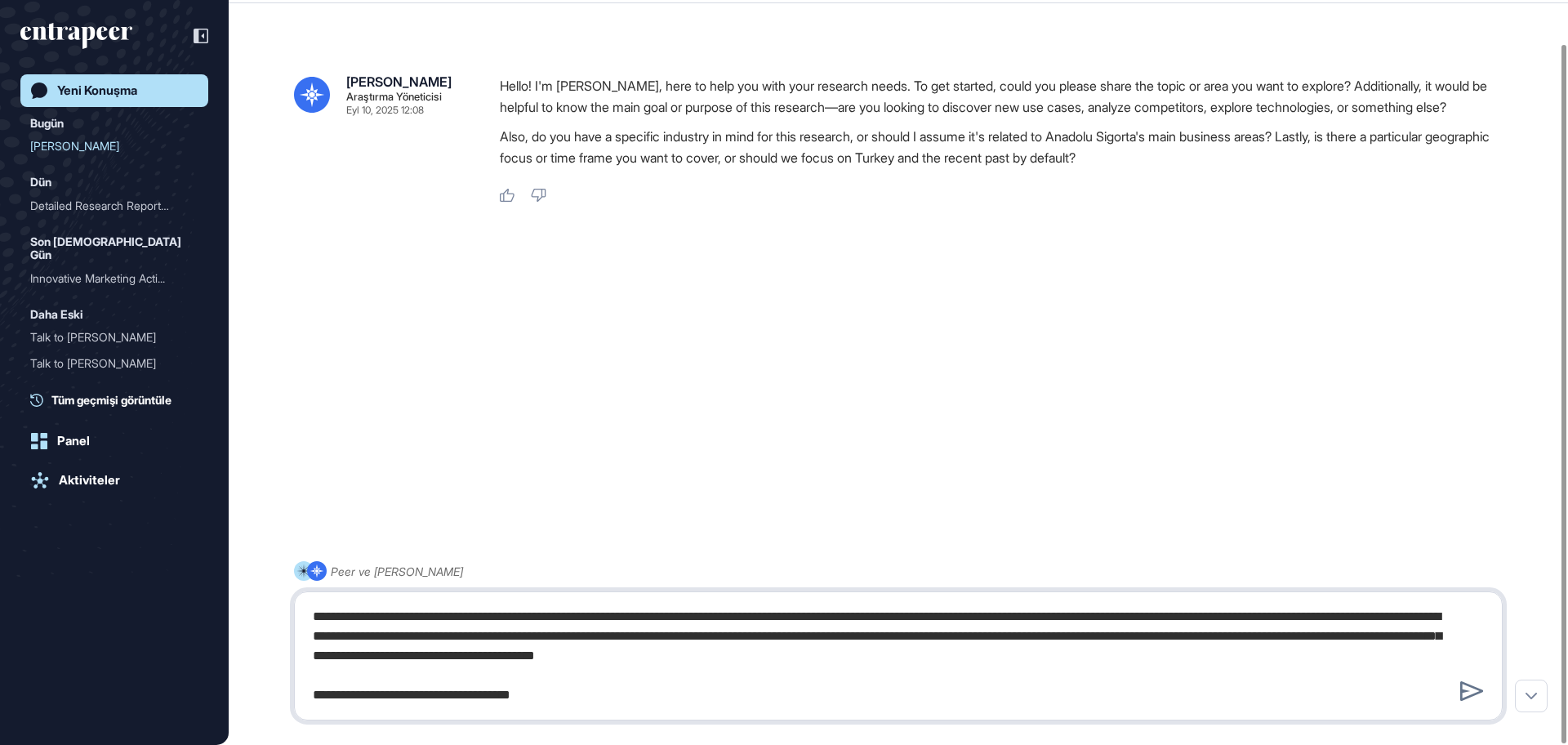
drag, startPoint x: 601, startPoint y: 690, endPoint x: 266, endPoint y: 694, distance: 335.0
click at [294, 697] on div "**********" at bounding box center [898, 640] width 1209 height 159
type textarea "**********"
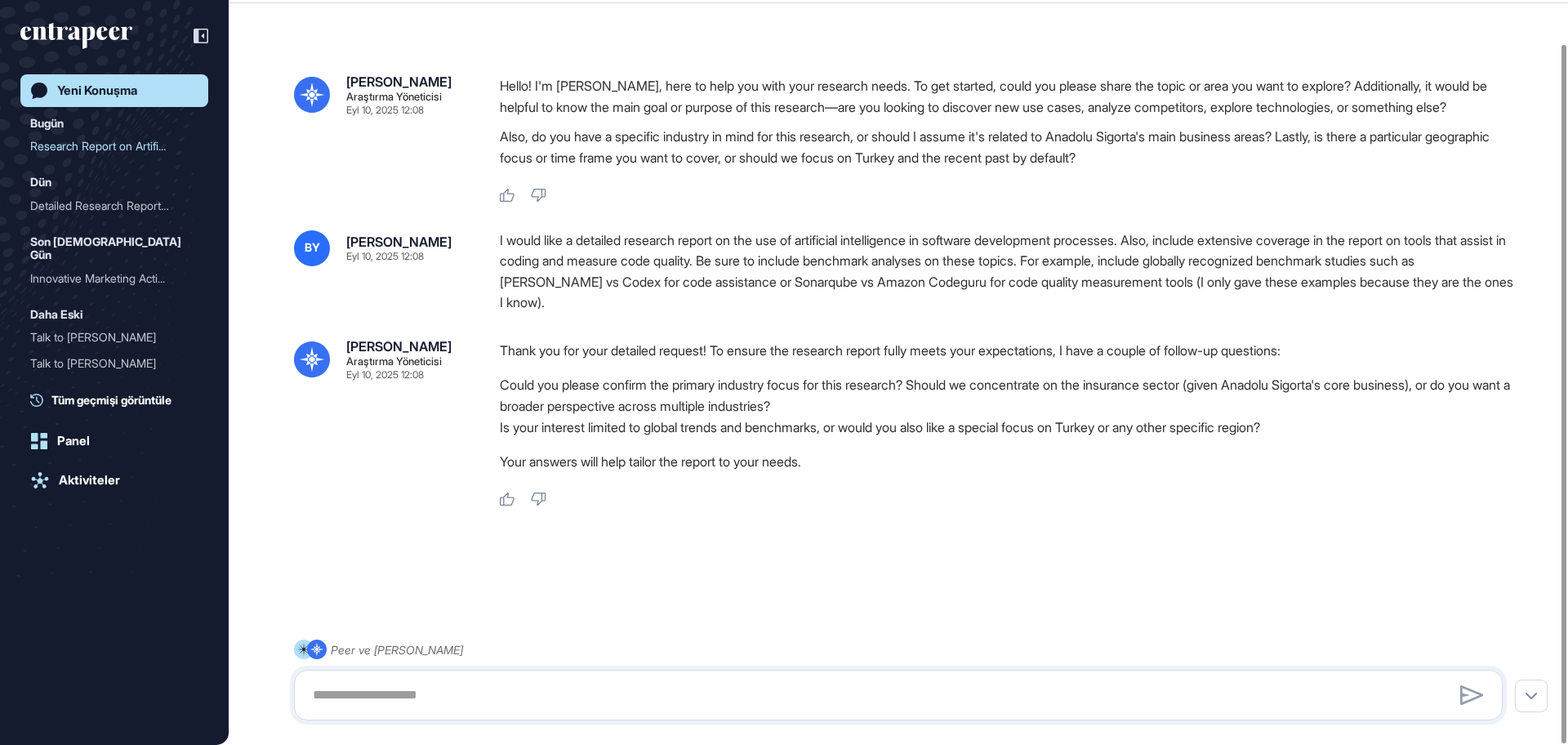
click at [651, 408] on li "Could you please confirm the primary industry focus for this research? Should w…" at bounding box center [1007, 395] width 1016 height 43
click at [1041, 227] on div "Reese Araştırma Yöneticisi Eyl 10, 2025 12:08 Hello! I'm Reese, here to help yo…" at bounding box center [898, 351] width 1339 height 670
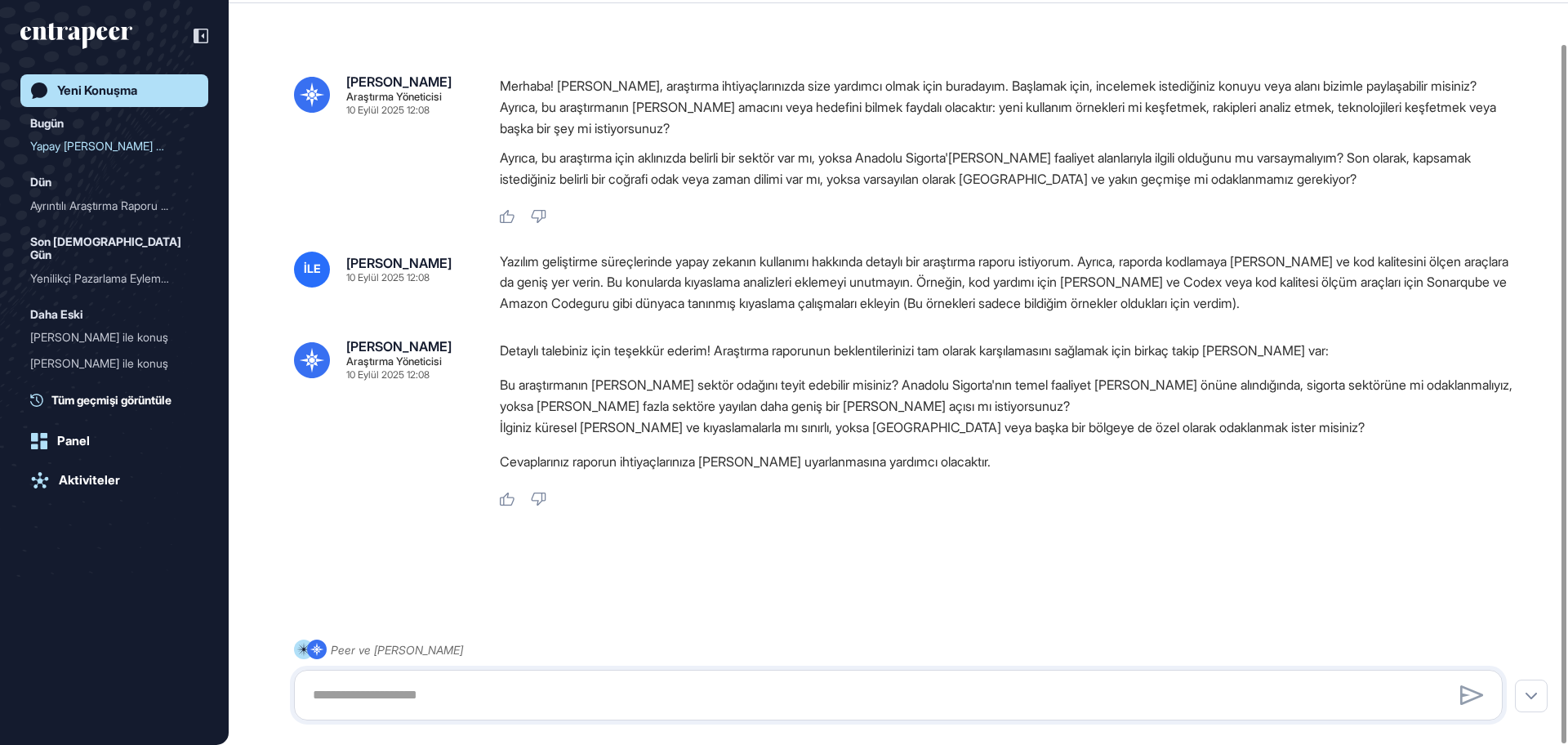
click at [965, 466] on p "Cevaplarınız raporun ihtiyaçlarınıza göre uyarlanmasına yardımcı olacaktır." at bounding box center [1007, 461] width 1016 height 21
